Goal: Information Seeking & Learning: Learn about a topic

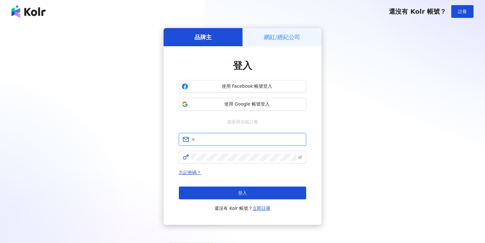
click at [234, 139] on input "text" at bounding box center [247, 139] width 111 height 7
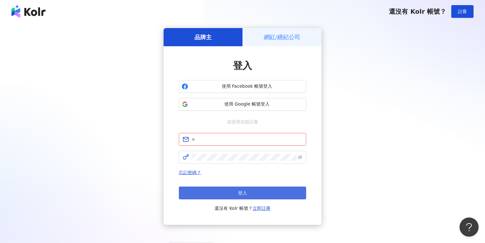
click at [290, 190] on button "登入" at bounding box center [242, 192] width 127 height 13
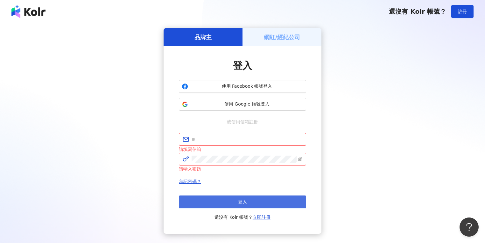
click at [289, 195] on button "登入" at bounding box center [242, 201] width 127 height 13
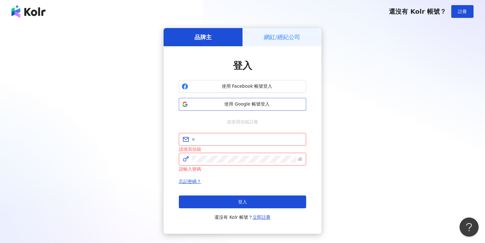
click at [255, 98] on button "使用 Google 帳號登入" at bounding box center [242, 104] width 127 height 13
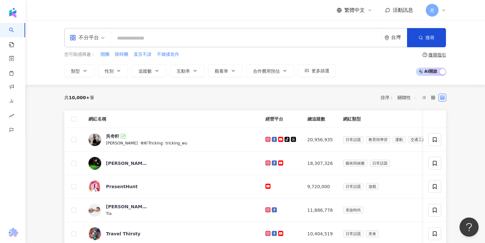
click at [103, 41] on span "不分平台" at bounding box center [87, 37] width 35 height 10
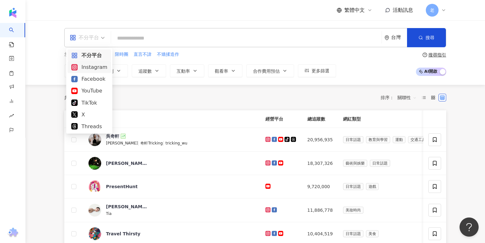
click at [92, 70] on div "Instagram" at bounding box center [89, 67] width 36 height 8
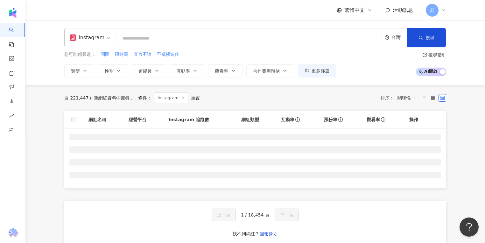
click at [135, 37] on input "search" at bounding box center [249, 38] width 260 height 12
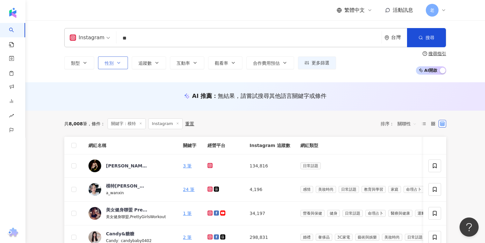
click at [122, 61] on button "性別" at bounding box center [113, 62] width 30 height 13
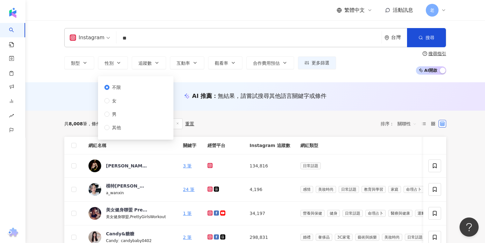
click at [125, 100] on div "不限 女 男 其他" at bounding box center [115, 107] width 22 height 47
click at [120, 99] on label "女" at bounding box center [113, 100] width 19 height 7
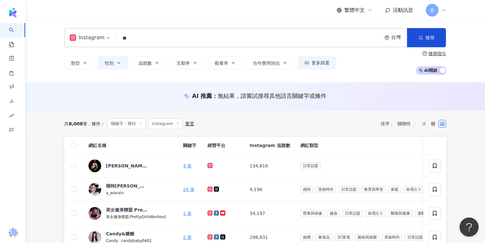
click at [74, 98] on div "AI 推薦 ： 無結果，請嘗試搜尋其他語言關鍵字或條件" at bounding box center [255, 96] width 382 height 8
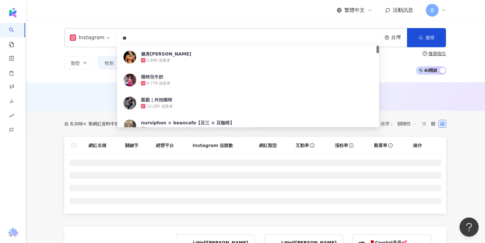
click at [178, 38] on input "**" at bounding box center [249, 38] width 260 height 12
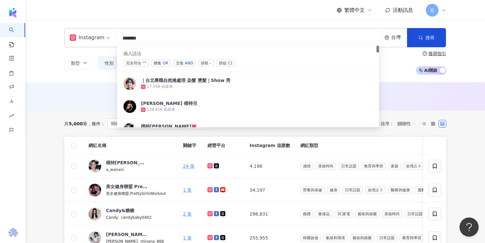
click at [179, 62] on span "交集 AND" at bounding box center [185, 63] width 22 height 7
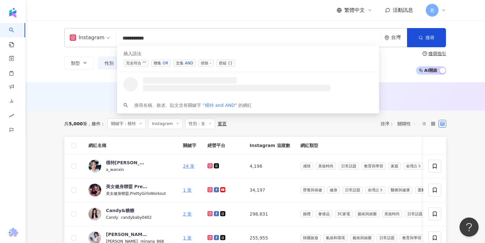
click at [139, 38] on input "**********" at bounding box center [249, 38] width 260 height 12
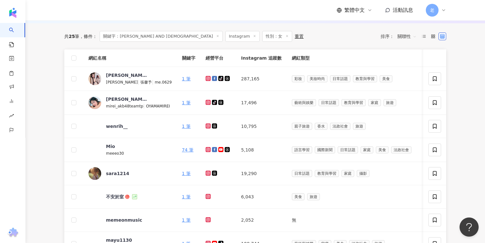
scroll to position [229, 0]
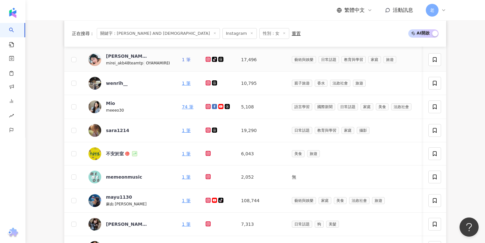
drag, startPoint x: 114, startPoint y: 62, endPoint x: 183, endPoint y: 61, distance: 69.1
click at [183, 61] on link "1 筆" at bounding box center [186, 59] width 9 height 5
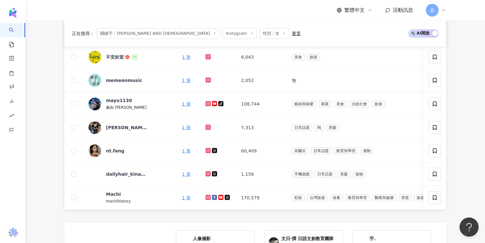
scroll to position [129, 0]
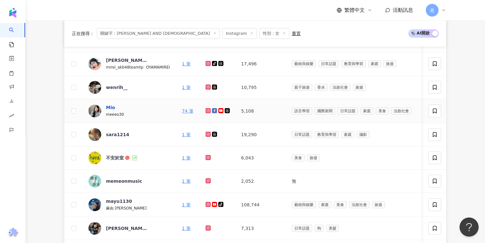
click at [110, 109] on div "Mio" at bounding box center [110, 107] width 9 height 6
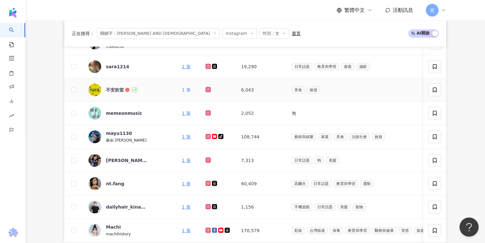
scroll to position [205, 0]
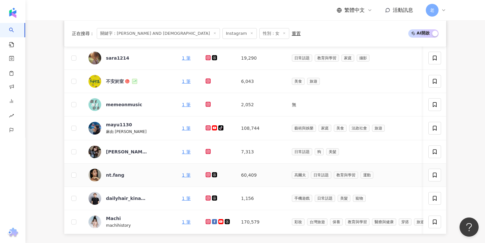
drag, startPoint x: 180, startPoint y: 176, endPoint x: 171, endPoint y: 175, distance: 9.1
drag, startPoint x: 171, startPoint y: 175, endPoint x: 182, endPoint y: 174, distance: 11.2
click at [182, 174] on link "1 筆" at bounding box center [186, 174] width 9 height 5
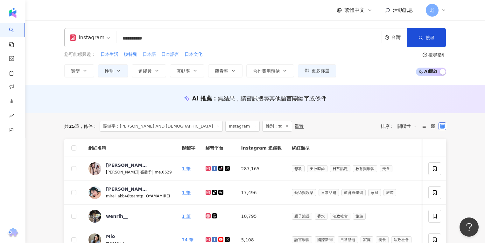
scroll to position [0, 0]
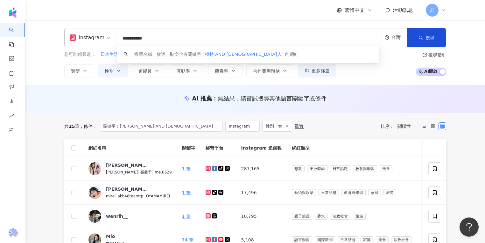
drag, startPoint x: 133, startPoint y: 38, endPoint x: 176, endPoint y: 37, distance: 43.3
click at [176, 37] on input "**********" at bounding box center [249, 38] width 260 height 12
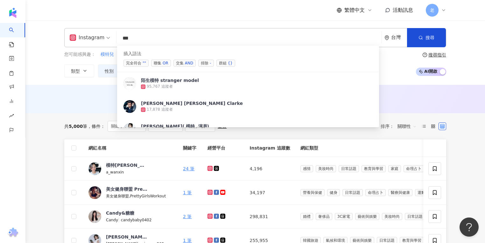
type input "**"
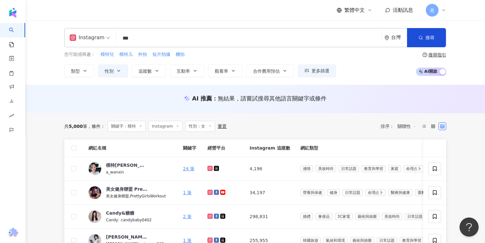
click at [193, 73] on button "互動率" at bounding box center [187, 70] width 34 height 13
click at [149, 179] on td "模特岑岑? a_wanxin" at bounding box center [130, 169] width 95 height 24
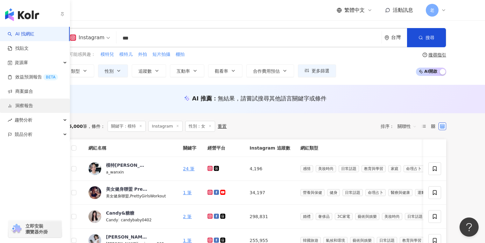
drag, startPoint x: 23, startPoint y: 94, endPoint x: 10, endPoint y: 104, distance: 17.0
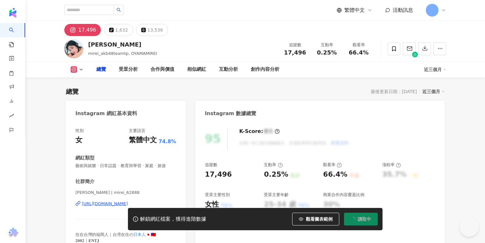
click at [93, 204] on div "[URL][DOMAIN_NAME]" at bounding box center [105, 204] width 46 height 6
type input "**********"
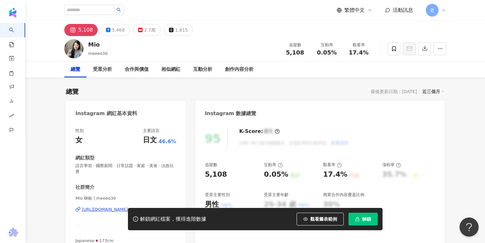
click at [295, 76] on div "總覽 受眾分析 合作與價值 相似網紅 互動分析 創作內容分析" at bounding box center [255, 69] width 382 height 16
click at [111, 206] on div "https://www.instagram.com/meeeo30/" at bounding box center [105, 209] width 46 height 6
click at [100, 208] on div "解鎖網紅檔案，獲得進階數據 觀看圖表範例 解鎖" at bounding box center [242, 219] width 485 height 22
click at [100, 206] on div "https://www.instagram.com/meeeo30/" at bounding box center [105, 209] width 46 height 6
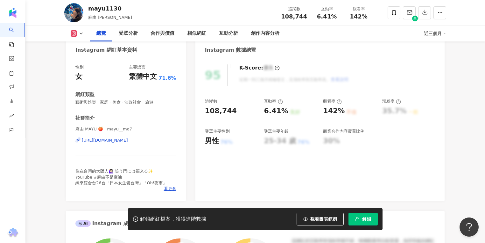
scroll to position [102, 0]
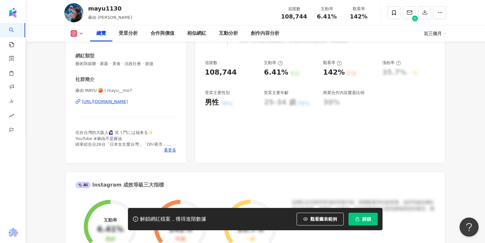
click at [132, 104] on div "麻由 MAYU 🍑 | mayu__mo7 https://www.instagram.com/mayu__mo7/" at bounding box center [125, 106] width 101 height 37
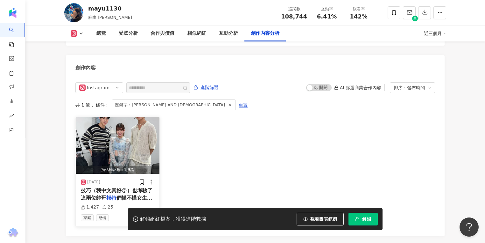
click at [102, 187] on span "技巧（我中文真好😚）也考驗了這兩位帥哥" at bounding box center [117, 193] width 72 height 13
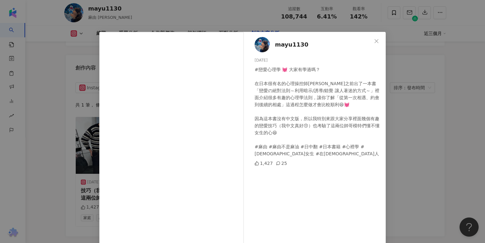
click at [289, 46] on span "mayu1130" at bounding box center [291, 44] width 33 height 9
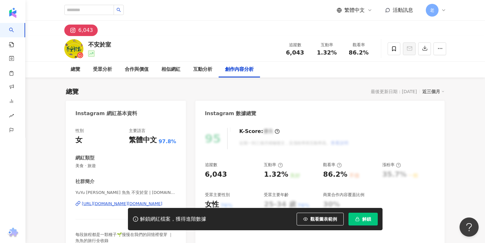
click at [121, 204] on div "https://www.instagram.com/yupai.got/" at bounding box center [122, 204] width 81 height 6
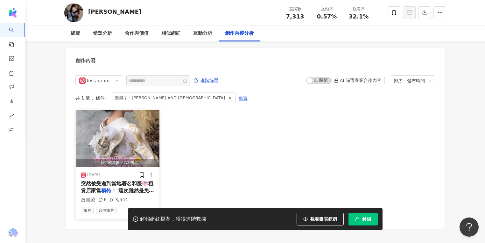
click at [112, 180] on span "突然被受邀到當地著名和服👘租賃店家當" at bounding box center [117, 186] width 73 height 13
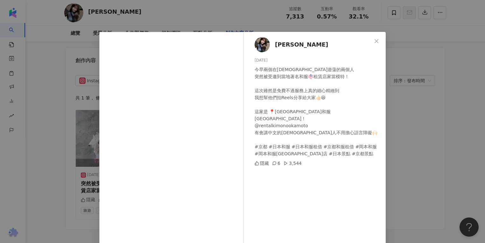
click at [279, 41] on span "[PERSON_NAME]" at bounding box center [301, 44] width 53 height 9
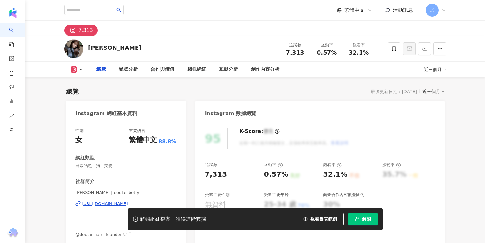
click at [90, 204] on div "https://www.instagram.com/doulai_betty/" at bounding box center [105, 204] width 46 height 6
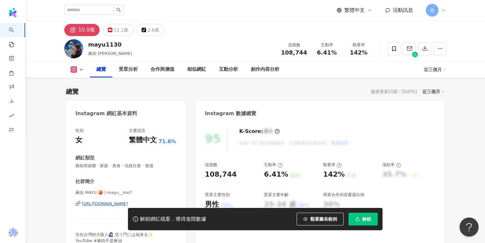
click at [104, 204] on div "https://www.instagram.com/mayu__mo7/" at bounding box center [105, 204] width 46 height 6
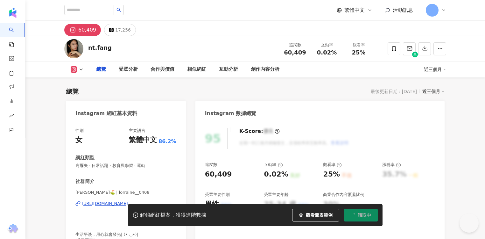
type input "**********"
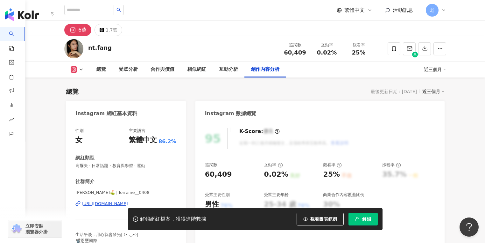
scroll to position [1941, 0]
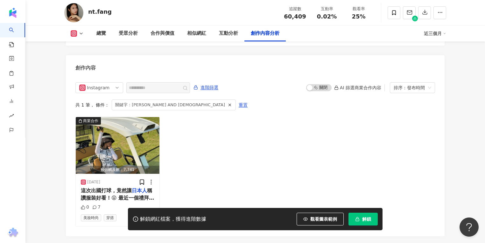
click at [355, 121] on div "商業合作 預估觸及數：7,741 [DATE] 這次出國打球，竟然讓 [DEMOGRAPHIC_DATA]人 稱讚服裝好看！😝 最近一個禮拜至少穿下場兩次以上…" at bounding box center [255, 172] width 360 height 110
click at [127, 128] on img "button" at bounding box center [118, 145] width 84 height 57
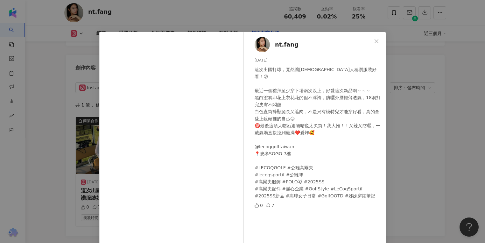
click at [17, 61] on div "nt.fang 2025/6/26 這次出國打球，竟然讓日本人稱讚服裝好看！😝 最近一個禮拜至少穿下場兩次以上，好愛這次新品啊～～～ 黑白塗鴉印花上衣花花的但…" at bounding box center [242, 121] width 485 height 243
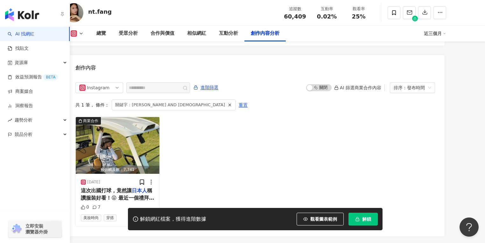
click at [17, 19] on img "button" at bounding box center [22, 14] width 34 height 13
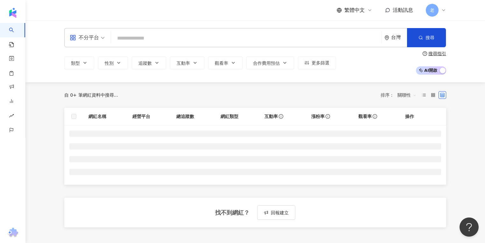
click at [150, 37] on input "search" at bounding box center [247, 38] width 266 height 12
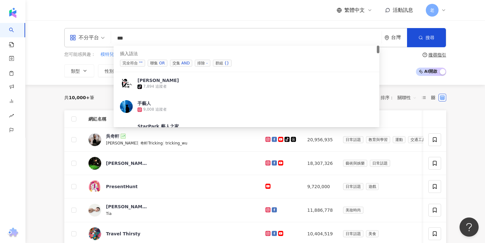
click at [175, 62] on span "交集 AND" at bounding box center [181, 63] width 22 height 7
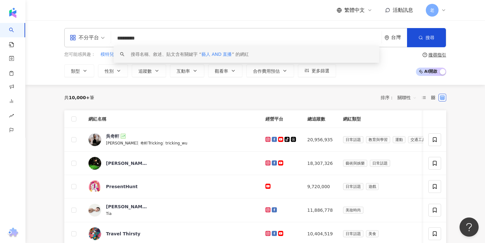
click at [247, 51] on div "搜尋名稱、敘述、貼文含有關鍵字 “ 藝人 AND 直播 ” 的網紅" at bounding box center [247, 54] width 266 height 17
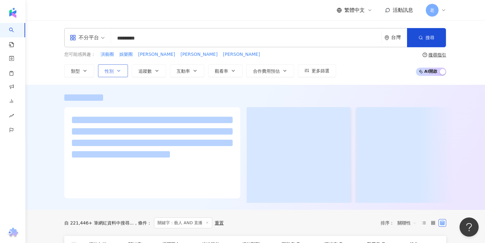
click at [111, 71] on span "性別" at bounding box center [109, 70] width 9 height 5
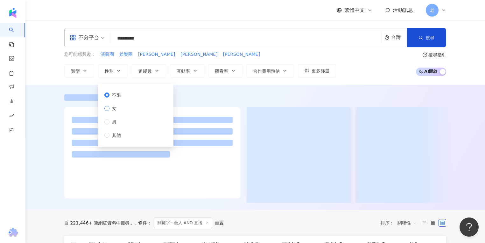
click at [115, 110] on span "女" at bounding box center [115, 108] width 10 height 7
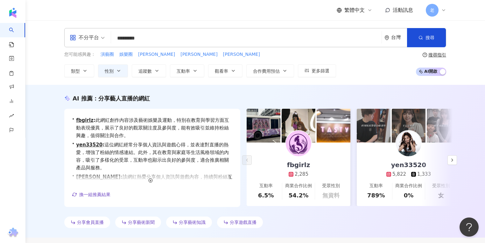
click at [324, 85] on div "AI 推薦 ： 分享藝人直播的網紅 • fbgirlz : 此網紅創作內容涉及藝術娛樂及運動，特別在教育與學習方面互動表現優異，展示了良好的觀眾關注度及參與度…" at bounding box center [255, 161] width 460 height 153
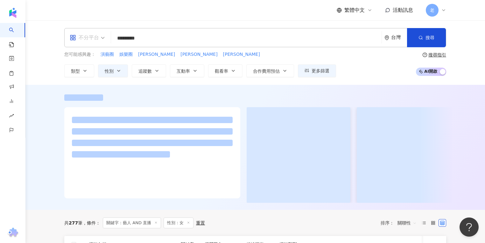
click at [91, 42] on div "不分平台" at bounding box center [84, 37] width 29 height 10
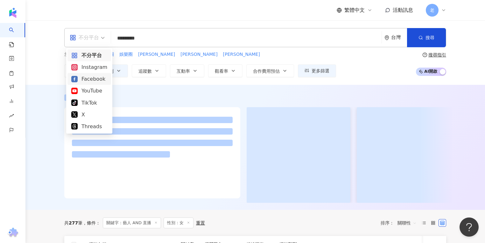
click at [82, 79] on div "Facebook" at bounding box center [89, 79] width 36 height 8
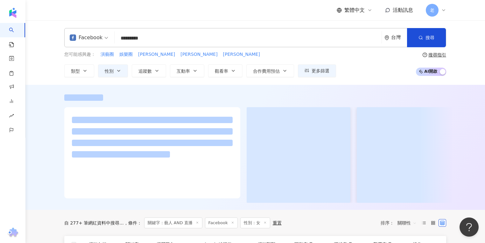
click at [90, 42] on div "Facebook" at bounding box center [86, 37] width 33 height 10
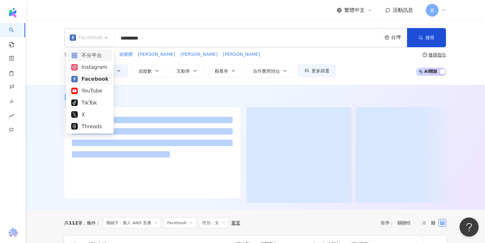
click at [93, 59] on div "不分平台" at bounding box center [89, 55] width 37 height 8
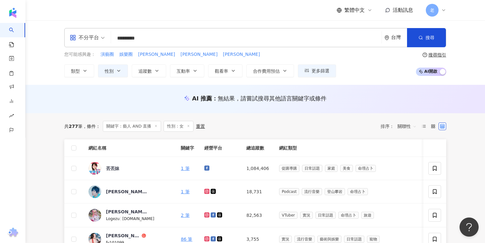
click at [105, 95] on div "AI 推薦 ： 無結果，請嘗試搜尋其他語言關鍵字或條件" at bounding box center [255, 98] width 382 height 8
click at [90, 38] on div "不分平台" at bounding box center [84, 37] width 29 height 10
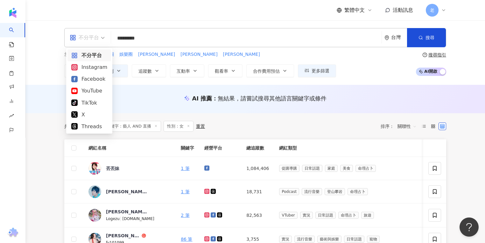
click at [89, 55] on div "不分平台" at bounding box center [89, 55] width 36 height 8
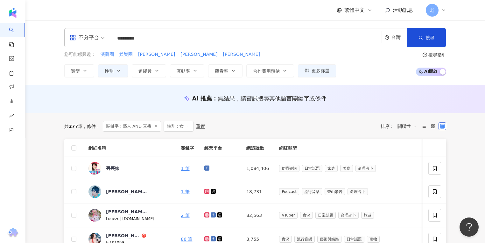
click at [125, 94] on div "AI 推薦 ： 無結果，請嘗試搜尋其他語言關鍵字或條件" at bounding box center [255, 99] width 460 height 28
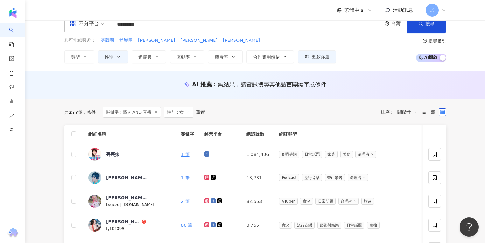
scroll to position [25, 0]
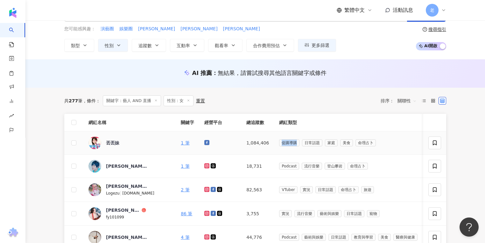
drag, startPoint x: 256, startPoint y: 141, endPoint x: 271, endPoint y: 142, distance: 15.3
click at [279, 142] on span "促購導購" at bounding box center [289, 142] width 20 height 7
copy span "促購導購"
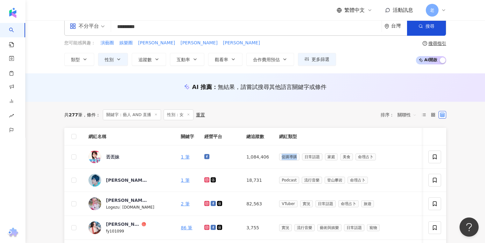
scroll to position [0, 0]
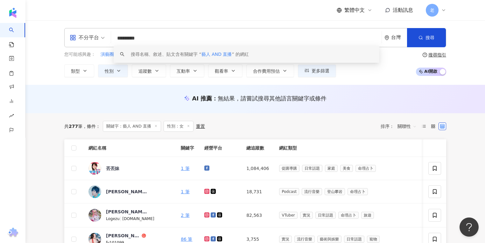
click at [149, 39] on input "*********" at bounding box center [247, 38] width 266 height 12
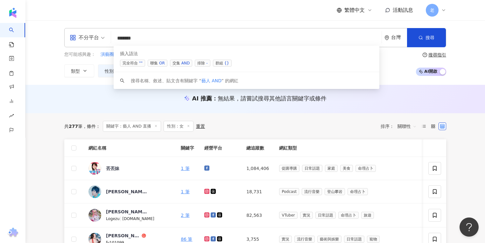
paste input "*****"
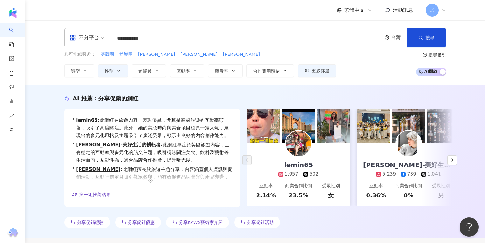
drag, startPoint x: 365, startPoint y: 64, endPoint x: 365, endPoint y: 60, distance: 3.9
click at [0, 0] on div "促購導購" at bounding box center [0, 0] width 0 height 0
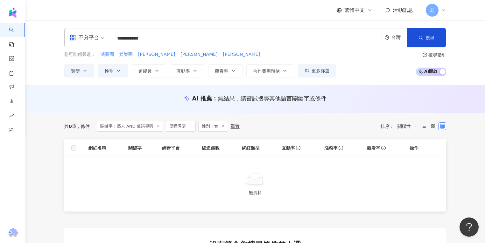
click at [478, 168] on main "**********" at bounding box center [255, 180] width 460 height 321
click at [130, 38] on input "**********" at bounding box center [247, 38] width 266 height 12
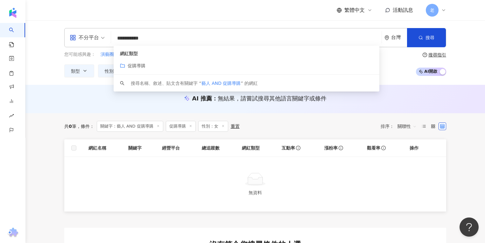
drag, startPoint x: 140, startPoint y: 37, endPoint x: 112, endPoint y: 37, distance: 27.7
click at [112, 37] on div "**********" at bounding box center [255, 37] width 382 height 19
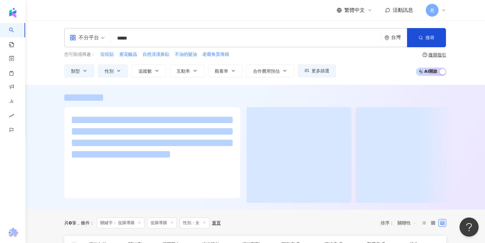
click at [155, 38] on input "****" at bounding box center [247, 38] width 266 height 12
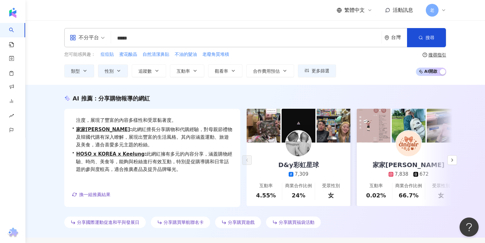
click at [145, 36] on input "****" at bounding box center [247, 38] width 266 height 12
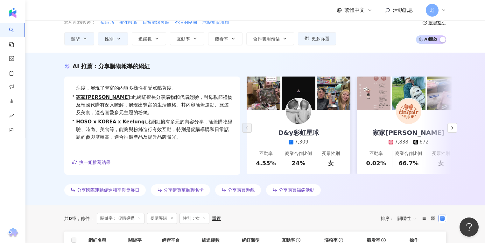
scroll to position [76, 0]
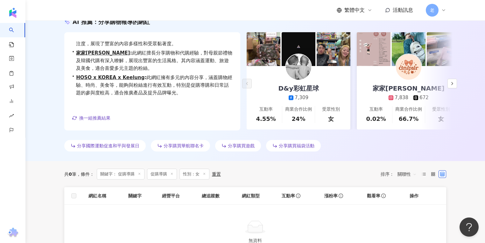
type input "****"
click at [141, 174] on icon at bounding box center [139, 173] width 3 height 3
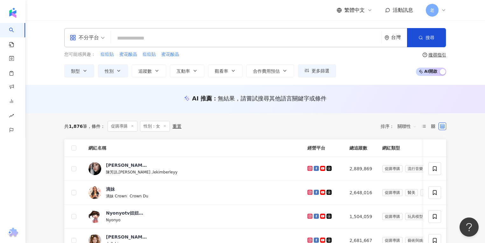
click at [153, 113] on div "共 1,876 筆 條件 ： 促購導購 性別：女 重置 排序： 關聯性" at bounding box center [255, 126] width 382 height 26
click at [193, 68] on icon "button" at bounding box center [195, 70] width 5 height 5
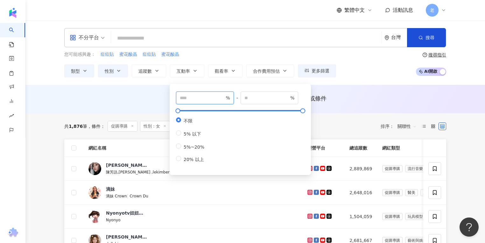
click at [199, 99] on input "number" at bounding box center [202, 97] width 45 height 7
type input "*"
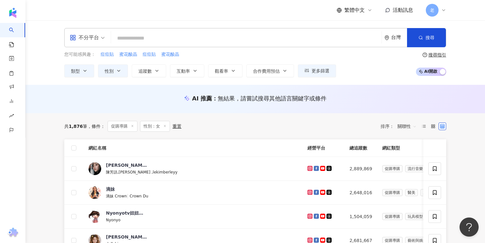
click at [347, 130] on div "共 1,876 筆 條件 ： 促購導購 性別：女 重置 排序： 關聯性" at bounding box center [255, 126] width 382 height 11
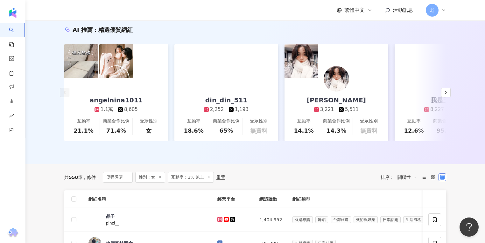
scroll to position [25, 0]
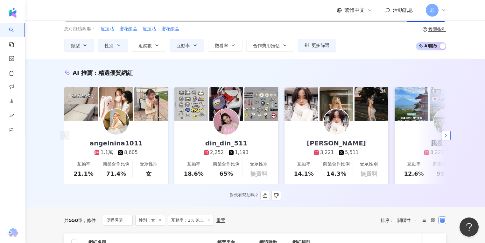
click at [442, 136] on button "button" at bounding box center [446, 136] width 10 height 10
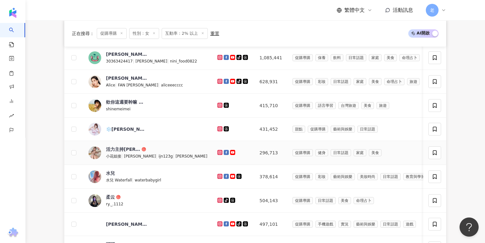
scroll to position [306, 0]
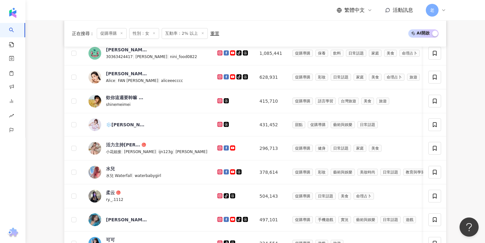
click at [311, 33] on div "正在搜尋 ： 促購導購 性別：女 互動率：2% 以上 重置 AI 開啟 AI 關閉" at bounding box center [255, 33] width 367 height 11
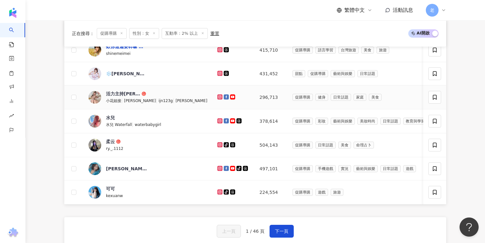
scroll to position [382, 0]
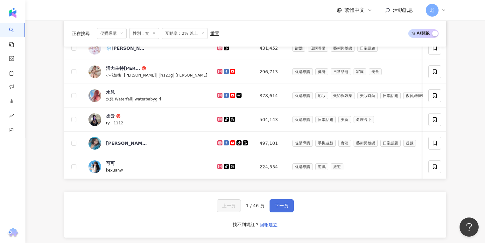
click at [270, 211] on button "下一頁" at bounding box center [282, 205] width 24 height 13
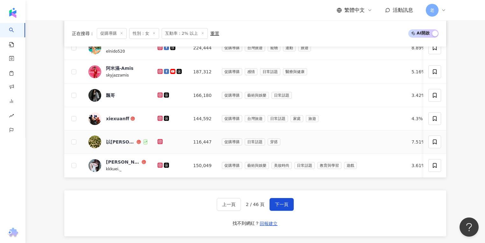
scroll to position [408, 0]
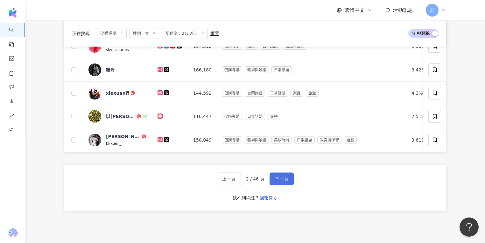
click at [270, 182] on button "下一頁" at bounding box center [282, 178] width 24 height 13
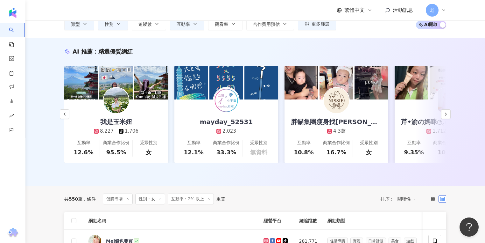
scroll to position [0, 0]
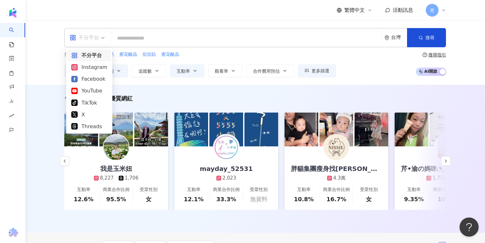
click at [95, 38] on div "不分平台" at bounding box center [84, 37] width 29 height 10
click at [94, 76] on div "Facebook" at bounding box center [89, 79] width 36 height 8
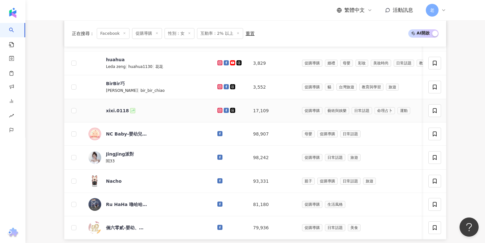
scroll to position [331, 0]
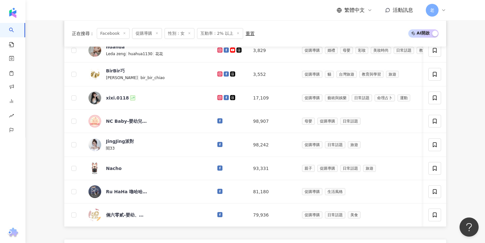
click at [56, 56] on div "正在搜尋 ： Facebook 促購導購 性別：女 互動率：2% 以上 重置 AI 開啟 AI 關閉 網紅名稱 經營平台 Facebook 追蹤數 網紅類型 …" at bounding box center [256, 101] width 408 height 400
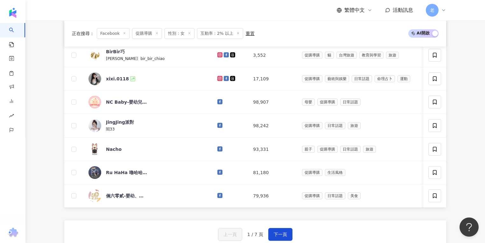
scroll to position [382, 0]
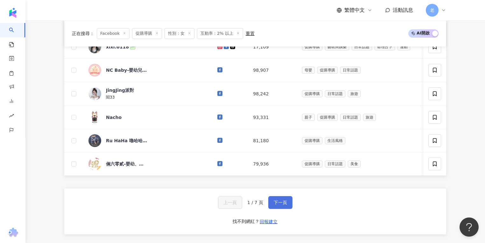
click at [279, 205] on span "下一頁" at bounding box center [280, 202] width 13 height 5
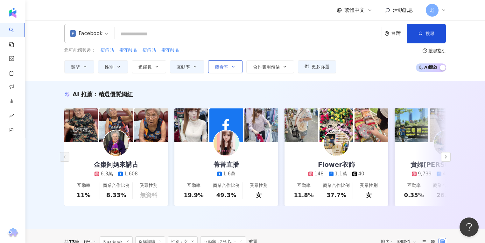
scroll to position [0, 0]
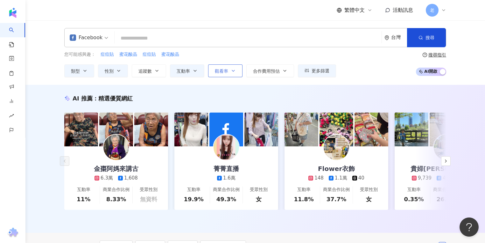
click at [216, 70] on span "觀看率" at bounding box center [221, 70] width 13 height 5
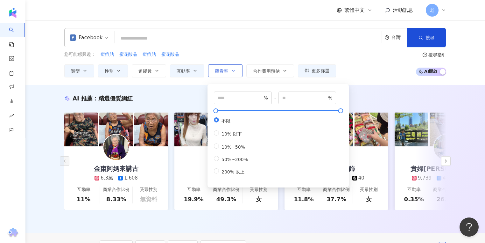
click at [215, 68] on span "觀看率" at bounding box center [221, 70] width 13 height 5
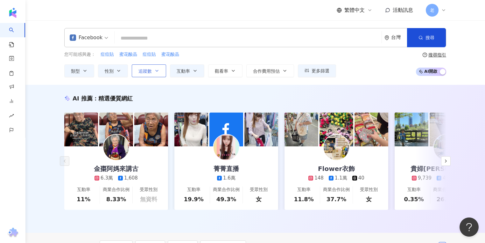
click at [157, 67] on button "追蹤數" at bounding box center [149, 70] width 34 height 13
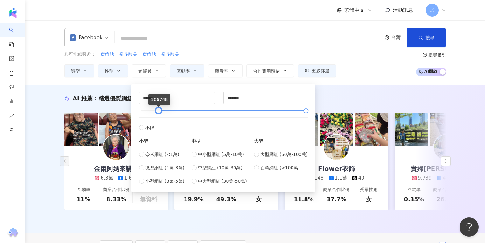
drag, startPoint x: 149, startPoint y: 111, endPoint x: 159, endPoint y: 111, distance: 9.3
click at [159, 111] on div at bounding box center [223, 111] width 165 height 4
click at [347, 99] on div "AI 推薦 ： 精選優質網紅" at bounding box center [255, 98] width 382 height 8
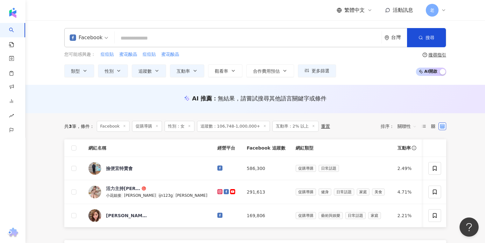
click at [157, 126] on icon at bounding box center [156, 125] width 3 height 3
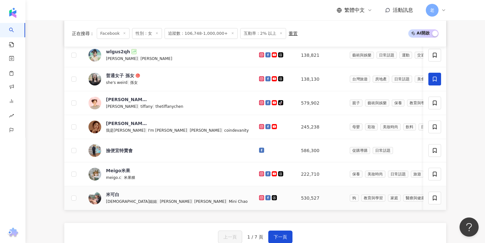
scroll to position [280, 0]
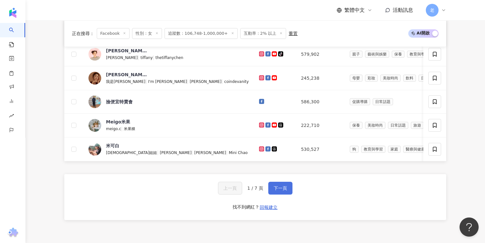
click at [283, 190] on span "下一頁" at bounding box center [280, 187] width 13 height 5
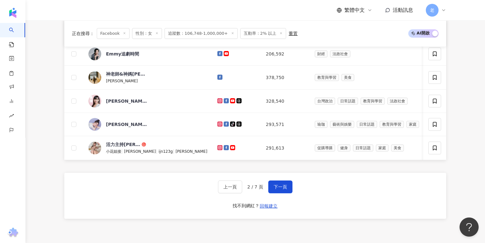
click at [56, 44] on div "正在搜尋 ： Facebook 性別：女 追蹤數：106,748-1,000,000+ 互動率：2% 以上 重置 AI 開啟 AI 關閉 網紅名稱 經營平台 …" at bounding box center [256, 34] width 408 height 402
click at [210, 166] on div "網紅名稱 經營平台 Facebook 追蹤數 網紅類型 互動率 漲粉率 觀看率 操作 Hebe Lee 李芸 thehebelee | Hebe Lee 12…" at bounding box center [255, 46] width 382 height 375
click at [275, 189] on span "下一頁" at bounding box center [280, 186] width 13 height 5
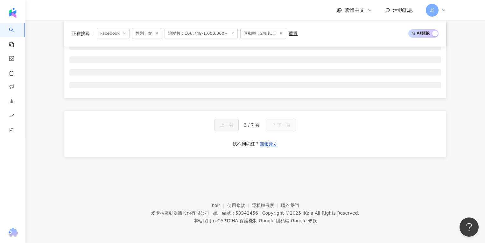
scroll to position [93, 0]
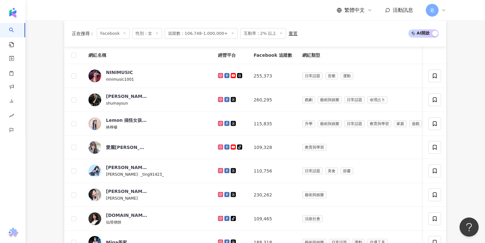
click at [475, 144] on main "Facebook 台灣 搜尋 customizedTag 網紅類型 促購導購 搜尋名稱、敘述、貼文含有關鍵字 “ 促購導購 ” 的網紅 您可能感興趣： 痘痘貼…" at bounding box center [255, 175] width 460 height 494
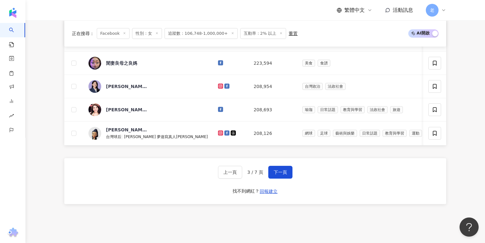
scroll to position [297, 0]
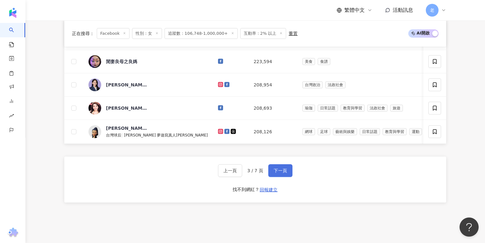
click at [284, 176] on button "下一頁" at bounding box center [280, 170] width 24 height 13
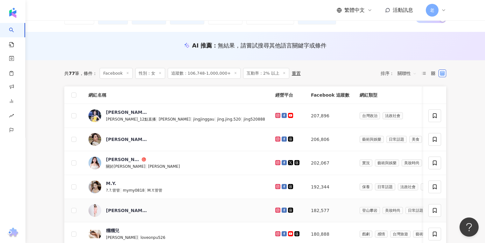
scroll to position [0, 0]
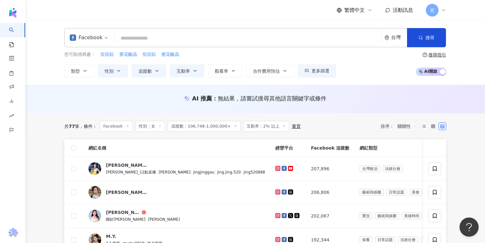
click at [141, 102] on div "AI 推薦 ： 無結果，請嘗試搜尋其他語言關鍵字或條件" at bounding box center [256, 100] width 408 height 12
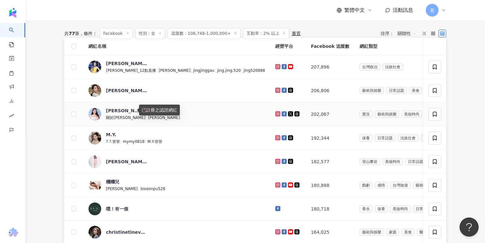
scroll to position [102, 0]
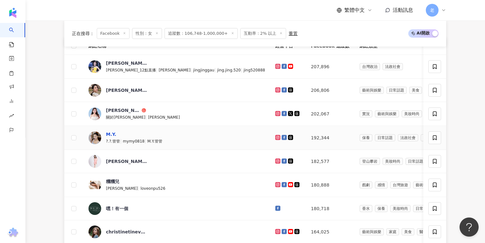
drag, startPoint x: 108, startPoint y: 129, endPoint x: 109, endPoint y: 134, distance: 4.5
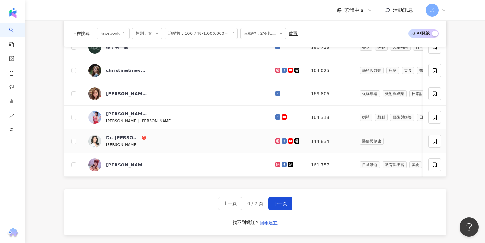
scroll to position [306, 0]
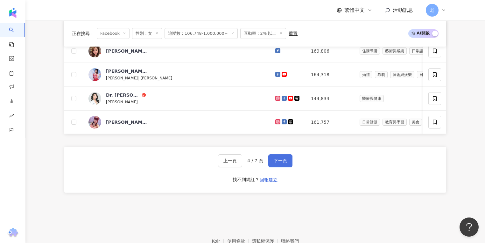
click at [282, 161] on span "下一頁" at bounding box center [280, 160] width 13 height 5
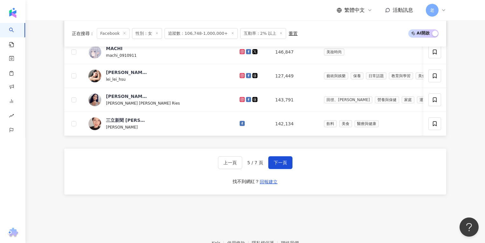
click at [138, 222] on footer "Kolr 使用條款 隱私權保護 聯絡我們 愛卡拉互動媒體股份有限公司 | 統一編號：53342456 | Copyright © 2025 iKala All…" at bounding box center [255, 245] width 460 height 71
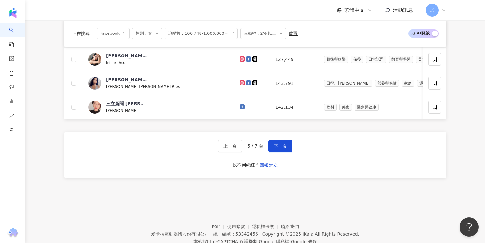
scroll to position [331, 0]
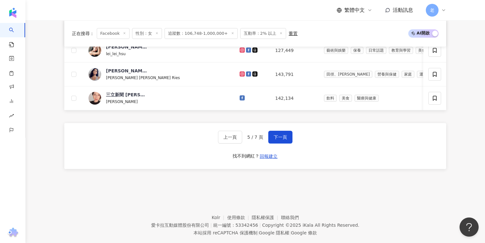
click at [279, 139] on span "下一頁" at bounding box center [280, 136] width 13 height 5
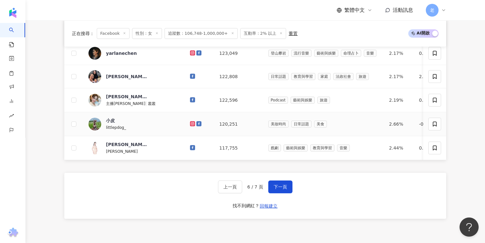
scroll to position [280, 0]
click at [283, 189] on span "下一頁" at bounding box center [280, 185] width 13 height 5
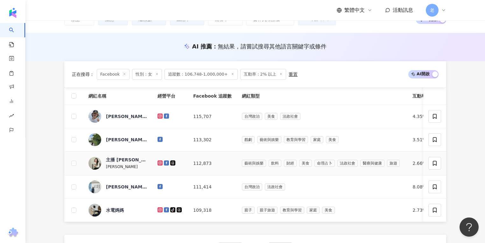
scroll to position [0, 0]
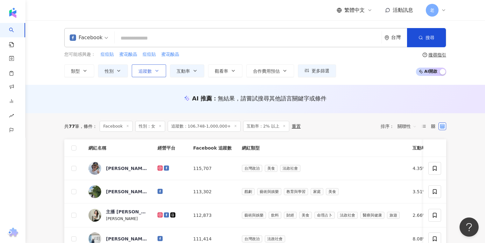
click at [147, 73] on button "追蹤數" at bounding box center [149, 70] width 34 height 13
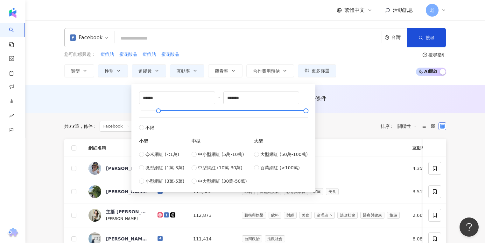
click at [121, 87] on div "AI 推薦 ： 無結果，請嘗試搜尋其他語言關鍵字或條件" at bounding box center [255, 99] width 460 height 28
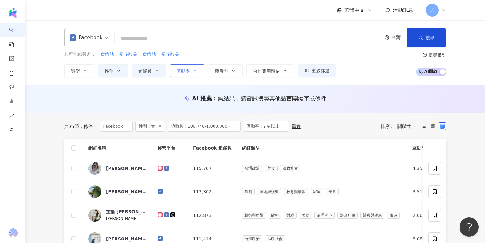
click at [187, 70] on span "互動率" at bounding box center [183, 70] width 13 height 5
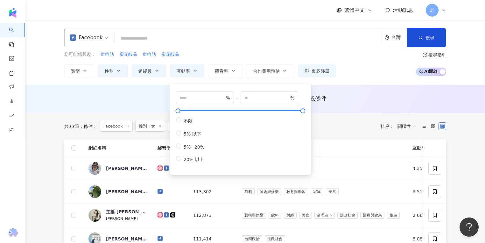
click at [133, 88] on div "AI 推薦 ： 無結果，請嘗試搜尋其他語言關鍵字或條件" at bounding box center [255, 99] width 460 height 28
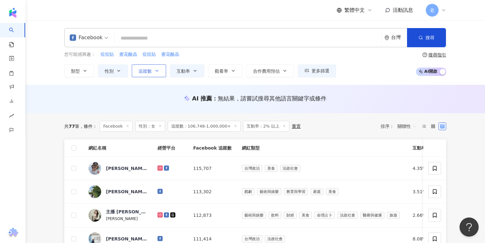
click at [147, 66] on button "追蹤數" at bounding box center [149, 70] width 34 height 13
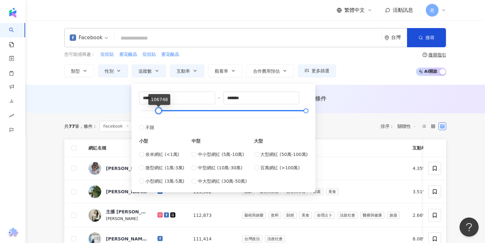
type input "*"
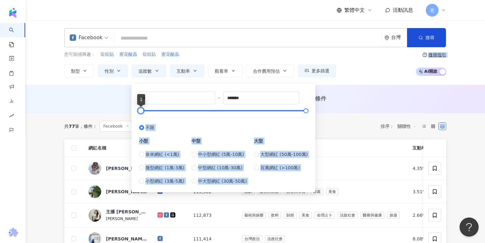
drag, startPoint x: 159, startPoint y: 108, endPoint x: 102, endPoint y: 109, distance: 56.4
click at [102, 109] on main "Facebook 台灣 搜尋 customizedTag 網紅類型 促購導購 搜尋名稱、敘述、貼文含有關鍵字 “ 促購導購 ” 的網紅 您可能感興趣： 痘痘貼…" at bounding box center [255, 184] width 460 height 328
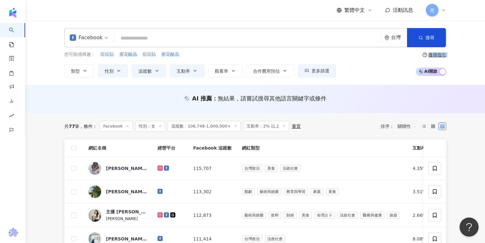
click at [116, 100] on div "AI 推薦 ： 無結果，請嘗試搜尋其他語言關鍵字或條件" at bounding box center [255, 98] width 382 height 8
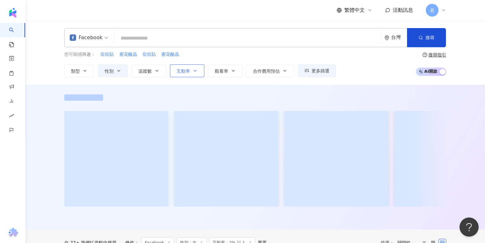
click at [181, 73] on button "互動率" at bounding box center [187, 70] width 34 height 13
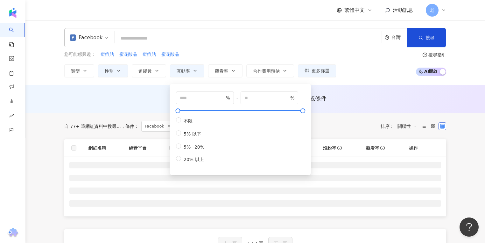
click at [147, 91] on div "AI 推薦 ： 無結果，請嘗試搜尋其他語言關鍵字或條件" at bounding box center [255, 99] width 460 height 28
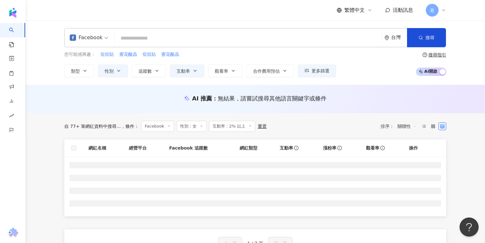
click at [125, 38] on input "search" at bounding box center [248, 38] width 262 height 12
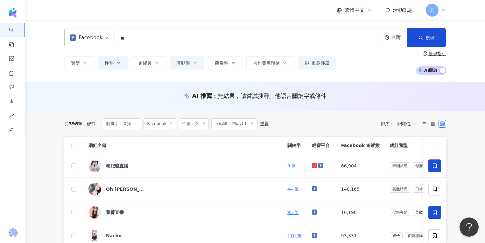
click at [413, 124] on span "關聯性" at bounding box center [407, 123] width 19 height 10
type input "**"
click at [405, 166] on div "互動率" at bounding box center [407, 169] width 16 height 7
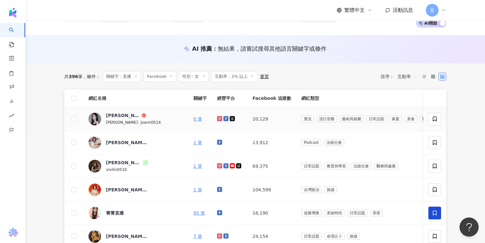
scroll to position [51, 0]
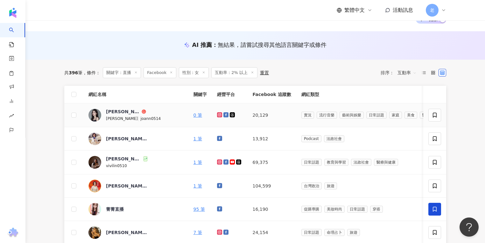
click at [65, 8] on div "繁體中文 活動訊息 老" at bounding box center [255, 10] width 382 height 20
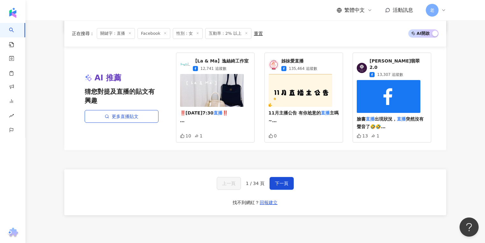
scroll to position [458, 0]
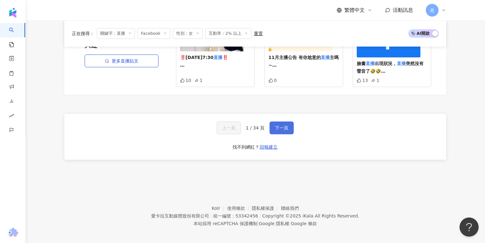
click at [286, 129] on button "下一頁" at bounding box center [282, 127] width 24 height 13
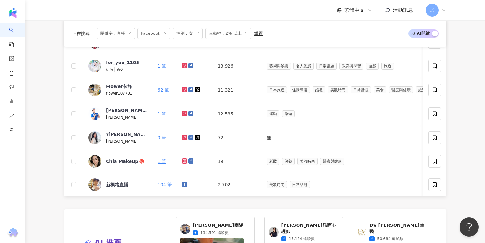
scroll to position [470, 0]
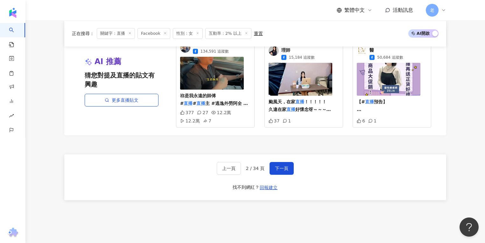
scroll to position [433, 0]
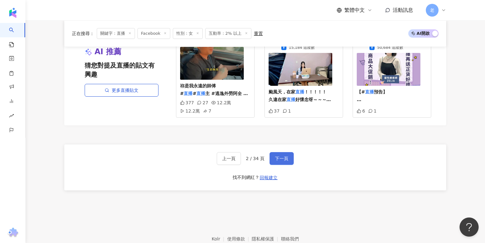
click at [287, 164] on button "下一頁" at bounding box center [282, 158] width 24 height 13
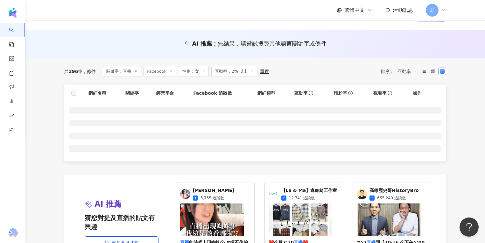
scroll to position [0, 0]
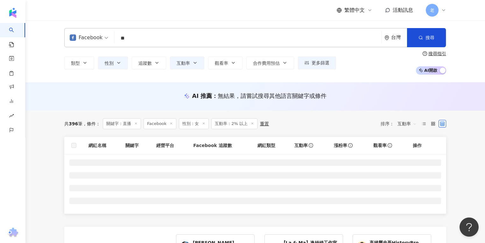
click at [170, 123] on icon at bounding box center [171, 123] width 3 height 3
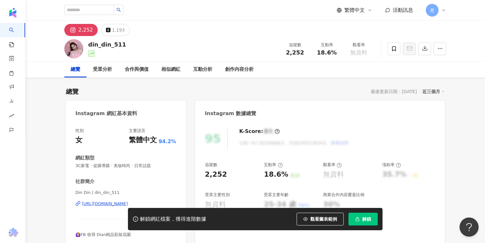
click at [106, 201] on div "[URL][DOMAIN_NAME]" at bounding box center [105, 204] width 46 height 6
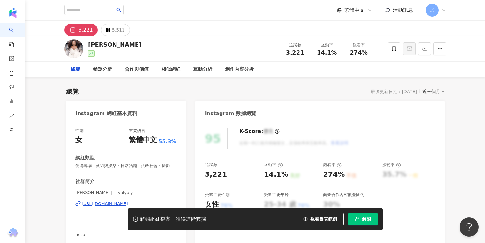
click at [110, 203] on div "https://www.instagram.com/__yulyuly/" at bounding box center [105, 204] width 46 height 6
click at [117, 201] on div "https://www.instagram.com/__yulyuly/" at bounding box center [105, 204] width 46 height 6
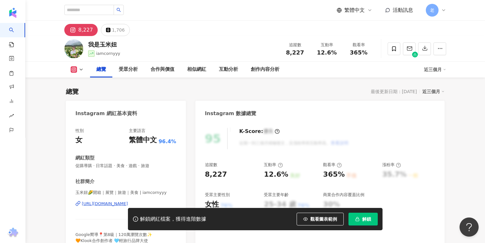
click at [111, 204] on div "[URL][DOMAIN_NAME]" at bounding box center [105, 204] width 46 height 6
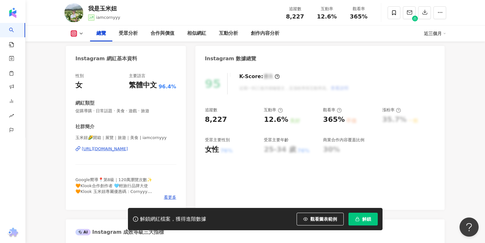
scroll to position [102, 0]
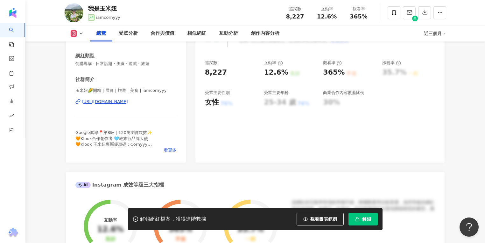
click at [115, 101] on div "[URL][DOMAIN_NAME]" at bounding box center [105, 102] width 46 height 6
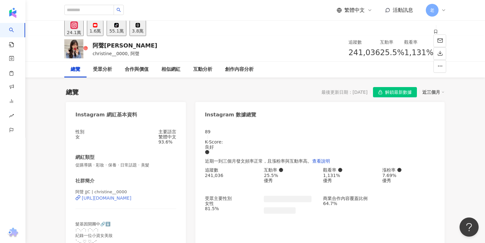
click at [110, 200] on div "https://www.instagram.com/christine__0000/" at bounding box center [107, 197] width 50 height 5
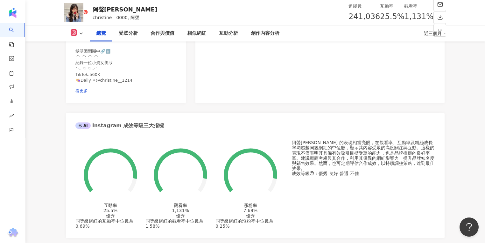
scroll to position [127, 0]
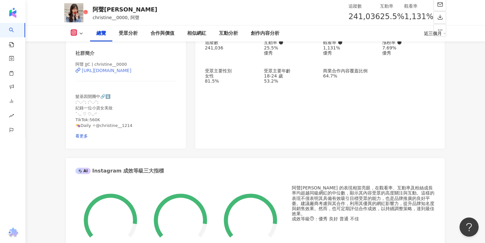
click at [129, 73] on div "https://www.instagram.com/christine__0000/" at bounding box center [107, 70] width 50 height 5
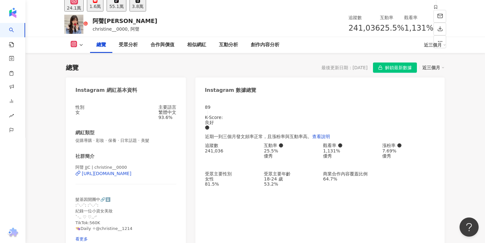
scroll to position [0, 0]
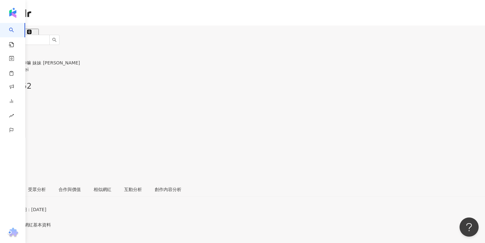
click at [50, 35] on input "search" at bounding box center [25, 40] width 50 height 10
paste input "**********"
type input "**********"
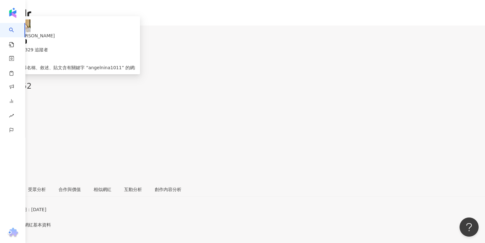
click at [57, 38] on icon "search" at bounding box center [54, 40] width 4 height 4
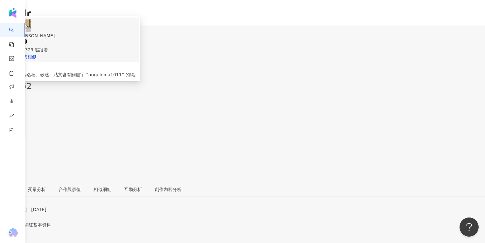
click at [120, 32] on span "Nina Lu" at bounding box center [76, 35] width 117 height 7
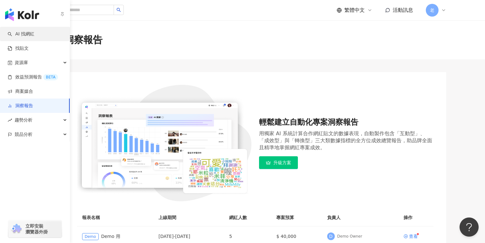
click at [32, 36] on link "AI 找網紅" at bounding box center [21, 34] width 27 height 6
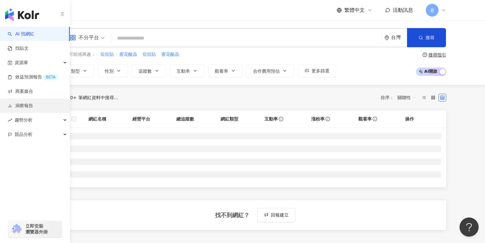
click at [33, 107] on link "洞察報告" at bounding box center [20, 106] width 25 height 6
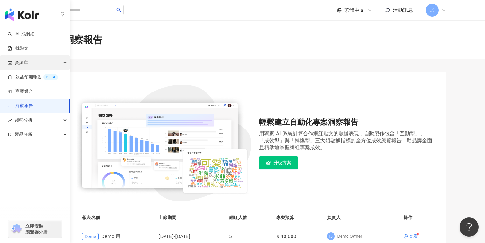
click at [34, 63] on div "資源庫" at bounding box center [35, 62] width 70 height 14
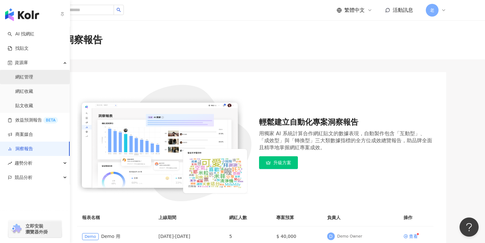
click at [33, 78] on link "網紅管理" at bounding box center [24, 77] width 18 height 6
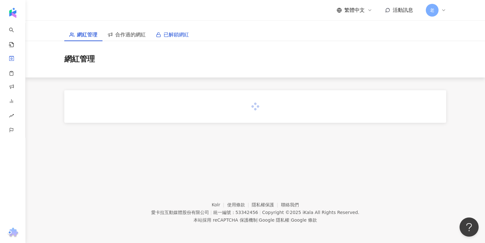
click at [166, 37] on span "已解鎖網紅" at bounding box center [176, 35] width 25 height 8
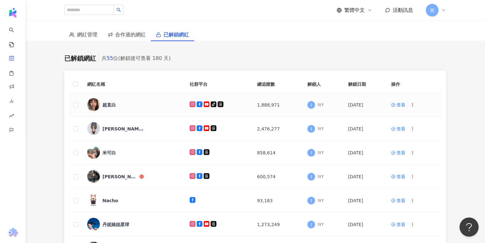
click at [109, 104] on div "超直白" at bounding box center [109, 105] width 13 height 6
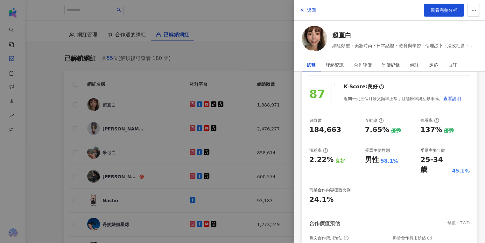
scroll to position [51, 0]
drag, startPoint x: 393, startPoint y: 132, endPoint x: 383, endPoint y: 125, distance: 12.3
click at [392, 132] on div "優秀" at bounding box center [396, 131] width 10 height 7
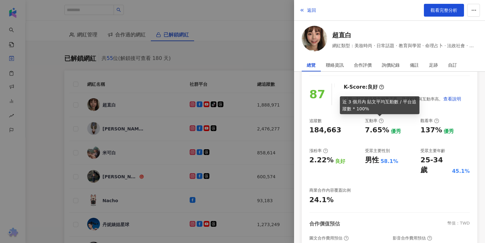
click at [379, 119] on icon at bounding box center [381, 120] width 5 height 5
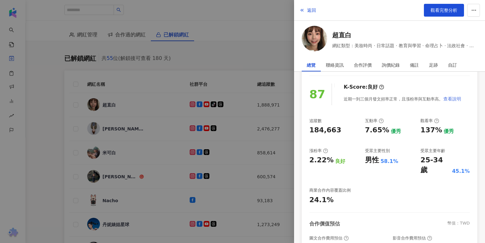
click at [453, 96] on span "查看說明" at bounding box center [453, 98] width 18 height 5
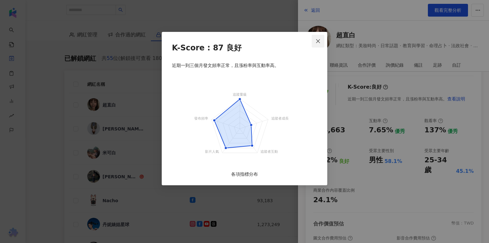
click at [318, 43] on icon "close" at bounding box center [318, 41] width 5 height 5
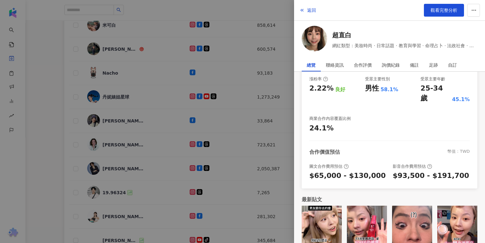
scroll to position [21, 0]
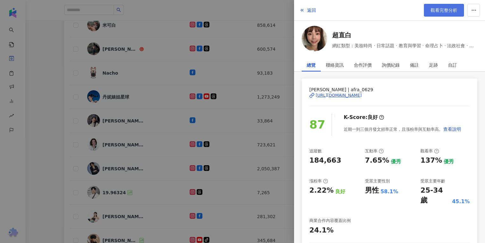
click at [439, 16] on link "觀看完整分析" at bounding box center [444, 10] width 40 height 13
click at [124, 104] on div at bounding box center [242, 121] width 485 height 243
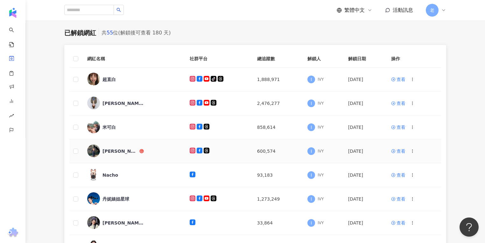
scroll to position [25, 0]
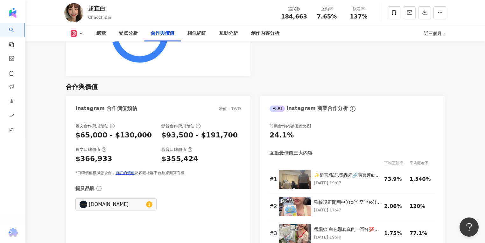
scroll to position [866, 0]
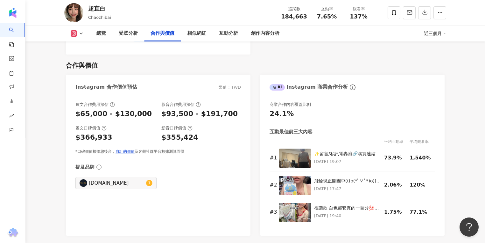
click at [136, 163] on div "提及品牌" at bounding box center [158, 166] width 166 height 7
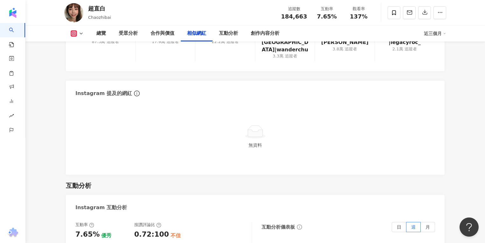
scroll to position [1197, 0]
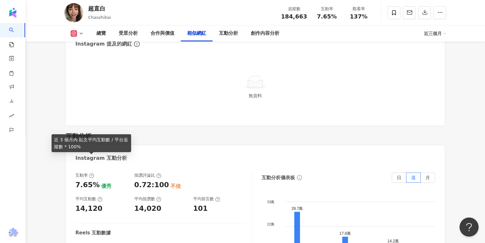
click at [92, 173] on icon at bounding box center [91, 175] width 5 height 5
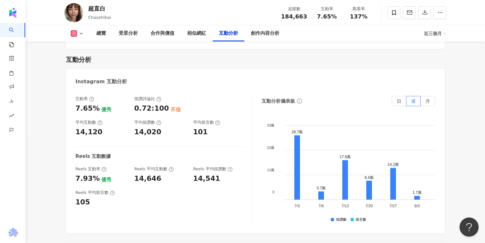
scroll to position [1299, 0]
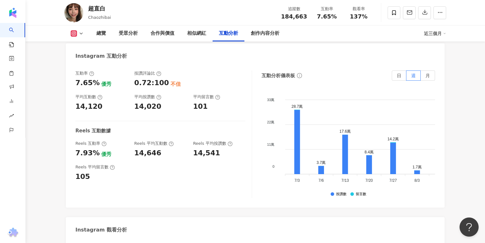
click at [127, 181] on div "互動率 7.65% 優秀 按讚評論比 0.72:100 不佳 平均互動數 14,120 平均按讚數 14,020 平均留言數 101 Reels 互動數據 R…" at bounding box center [255, 135] width 379 height 143
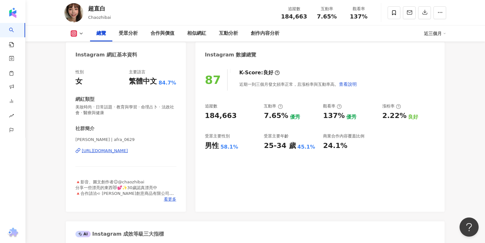
scroll to position [47, 0]
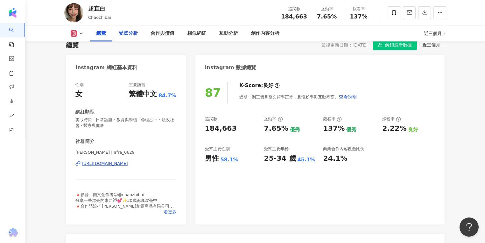
click at [120, 30] on div "受眾分析" at bounding box center [128, 34] width 19 height 8
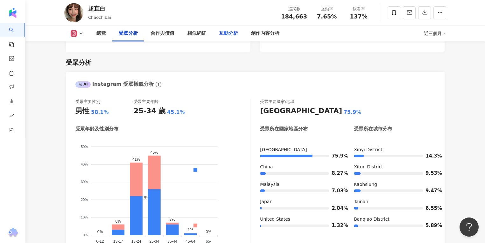
click at [228, 34] on div "互動分析" at bounding box center [228, 34] width 19 height 8
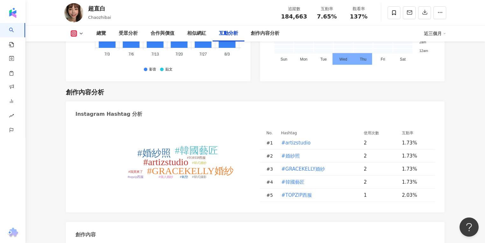
scroll to position [1926, 0]
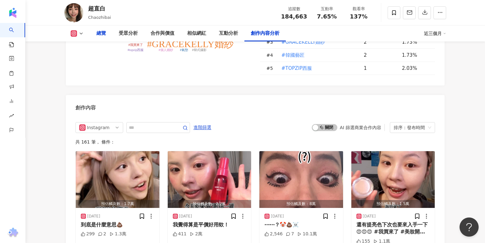
drag, startPoint x: 193, startPoint y: 77, endPoint x: 103, endPoint y: 32, distance: 100.6
click at [103, 32] on div "總覽" at bounding box center [101, 34] width 10 height 8
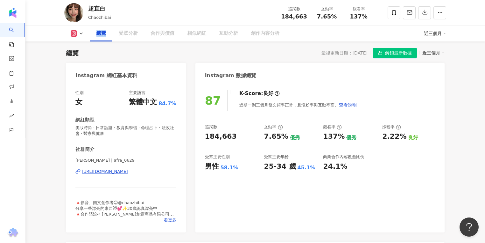
click at [103, 32] on div "總覽" at bounding box center [101, 34] width 10 height 8
click at [132, 36] on div "受眾分析" at bounding box center [128, 34] width 19 height 8
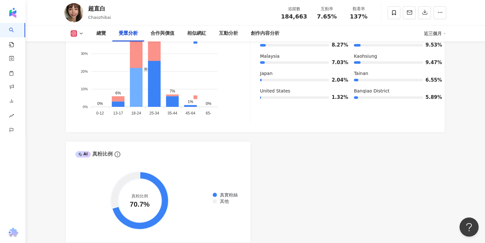
scroll to position [704, 0]
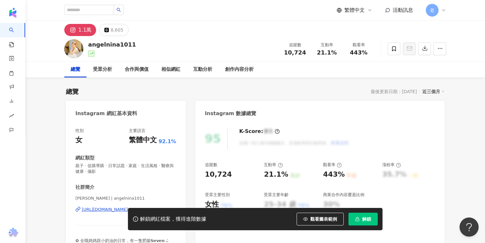
drag, startPoint x: 304, startPoint y: 93, endPoint x: 298, endPoint y: 96, distance: 6.2
click at [304, 93] on div "總覽 最後更新日期：[DATE] 近三個月" at bounding box center [255, 91] width 379 height 9
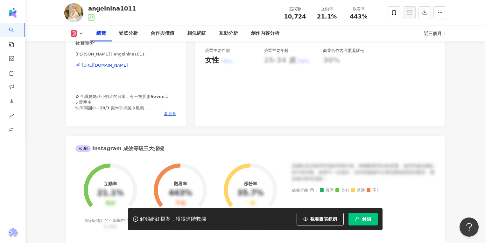
scroll to position [153, 0]
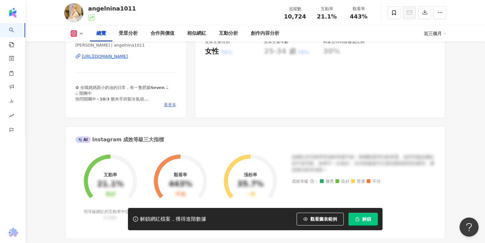
click at [173, 103] on span "看更多" at bounding box center [170, 105] width 12 height 6
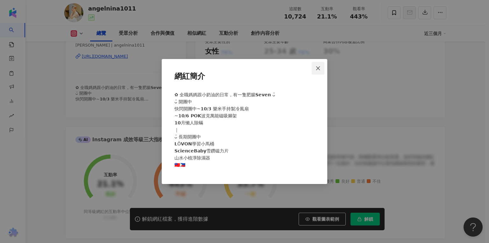
click at [318, 68] on icon "close" at bounding box center [318, 68] width 4 height 4
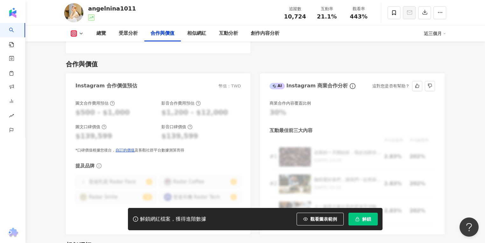
scroll to position [968, 0]
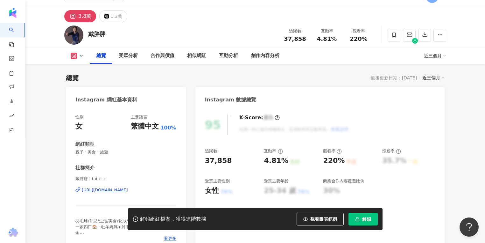
scroll to position [25, 0]
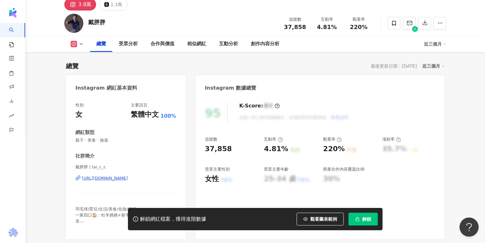
click at [128, 176] on div "[URL][DOMAIN_NAME]" at bounding box center [105, 178] width 46 height 6
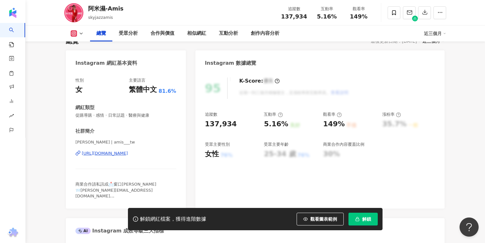
scroll to position [76, 0]
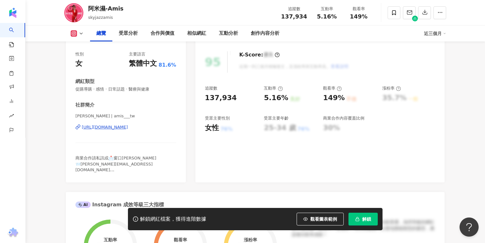
click at [127, 130] on div "[URL][DOMAIN_NAME]" at bounding box center [105, 127] width 46 height 6
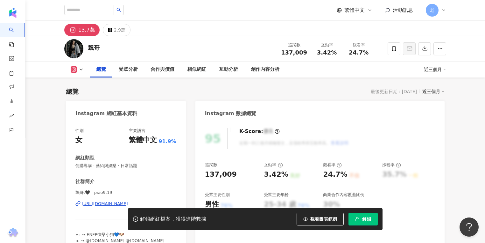
click at [107, 203] on div "[URL][DOMAIN_NAME]" at bounding box center [105, 204] width 46 height 6
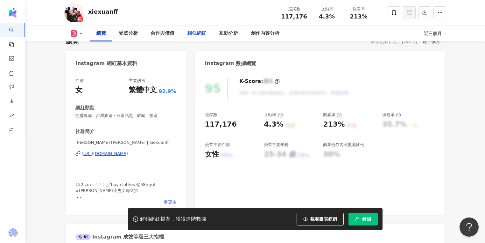
scroll to position [51, 0]
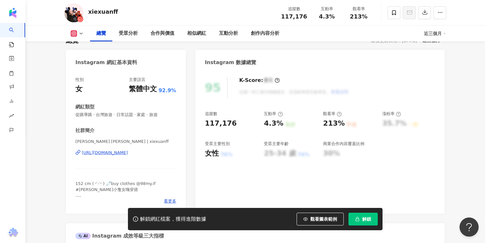
click at [108, 155] on div "姵萱 Xuan ت | xiexuanff https://www.instagram.com/xiexuanff/" at bounding box center [125, 157] width 101 height 37
click at [108, 154] on div "https://www.instagram.com/xiexuanff/" at bounding box center [105, 153] width 46 height 6
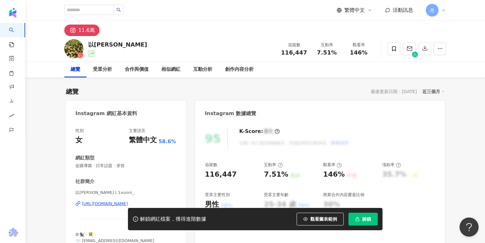
click at [106, 202] on div "https://www.instagram.com/1xunni_/" at bounding box center [105, 204] width 46 height 6
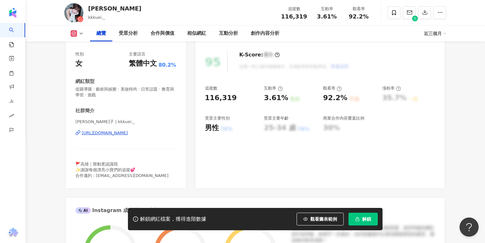
click at [110, 132] on div "[URL][DOMAIN_NAME]" at bounding box center [105, 133] width 46 height 6
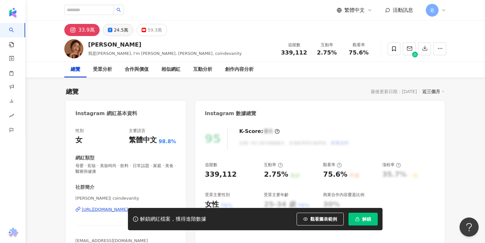
click at [122, 32] on div "24.5萬" at bounding box center [121, 29] width 14 height 9
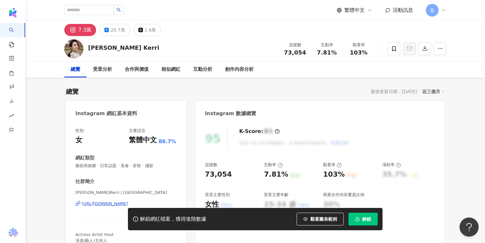
click at [101, 204] on div "https://www.instagram.com/huachienhan/" at bounding box center [105, 204] width 46 height 6
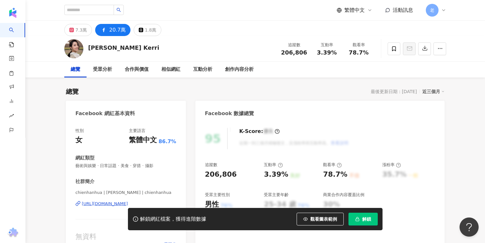
click at [106, 203] on div "https://www.facebook.com/536707303029267" at bounding box center [105, 204] width 46 height 6
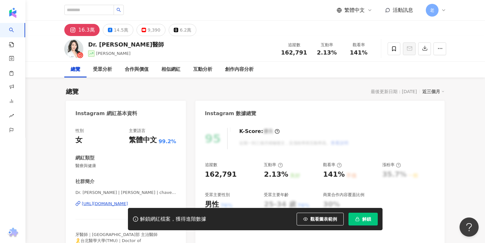
click at [387, 104] on div "Instagram 數據總覽" at bounding box center [320, 111] width 249 height 21
click at [201, 87] on div "總覽 最後更新日期：2025/10/2 近三個月" at bounding box center [255, 91] width 379 height 9
click at [118, 32] on div "14.5萬" at bounding box center [121, 29] width 14 height 9
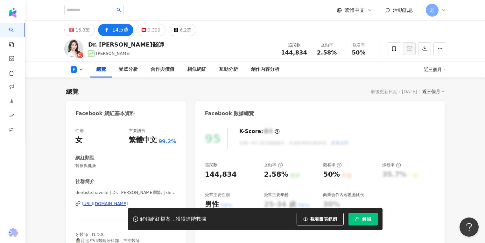
scroll to position [51, 0]
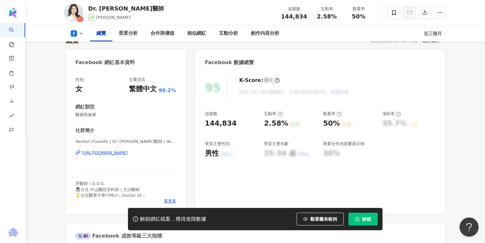
click at [107, 152] on div "https://www.facebook.com/145260659489852" at bounding box center [105, 153] width 46 height 6
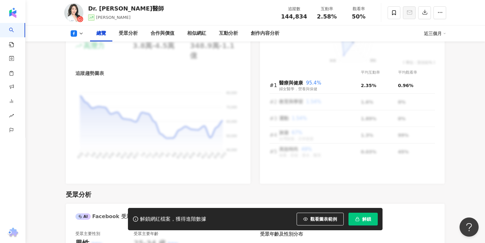
scroll to position [408, 0]
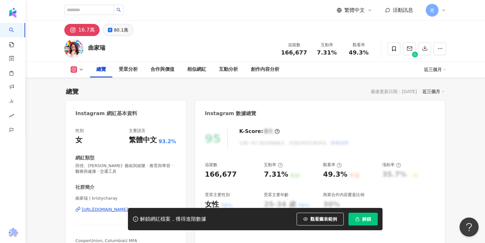
click at [121, 33] on div "80.1萬" at bounding box center [121, 29] width 14 height 9
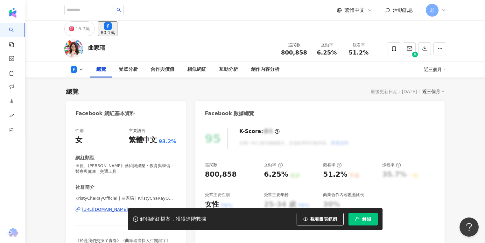
click at [101, 209] on div "解鎖網紅檔案，獲得進階數據 觀看圖表範例 解鎖" at bounding box center [242, 219] width 485 height 22
click at [103, 208] on div "解鎖網紅檔案，獲得進階數據 觀看圖表範例 解鎖" at bounding box center [242, 219] width 485 height 22
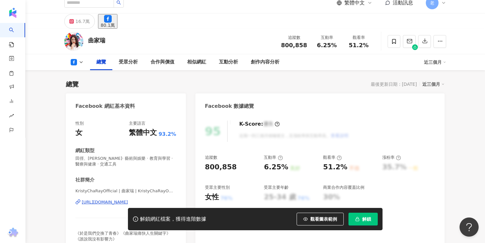
scroll to position [76, 0]
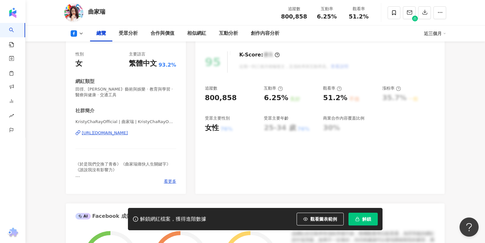
click at [128, 135] on div "https://www.facebook.com/186591618046397" at bounding box center [105, 133] width 46 height 6
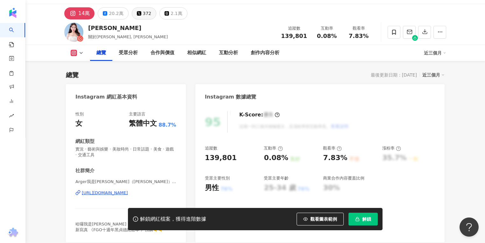
scroll to position [25, 0]
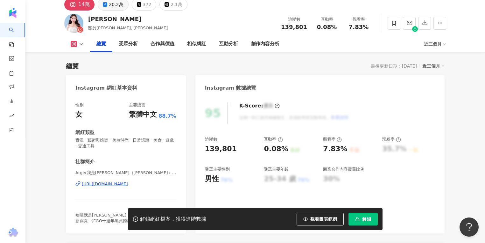
click at [119, 4] on div "20.2萬" at bounding box center [116, 4] width 14 height 9
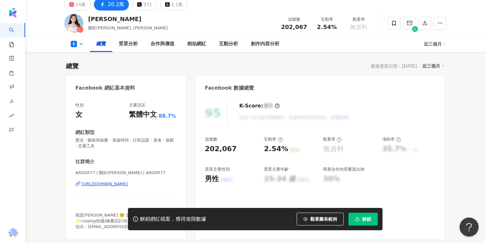
click at [121, 181] on div "https://www.facebook.com/266074980197872" at bounding box center [105, 184] width 46 height 6
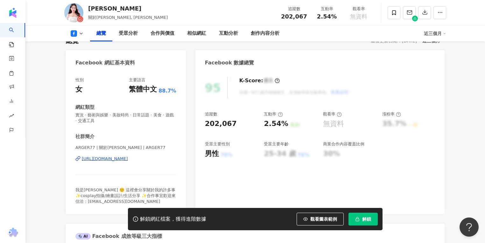
scroll to position [103, 0]
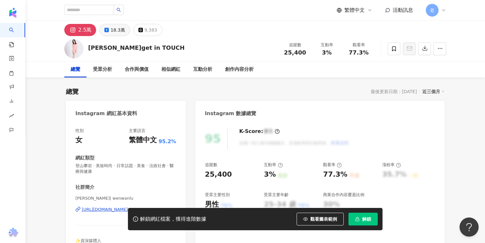
click at [115, 31] on div "18.3萬" at bounding box center [118, 29] width 14 height 9
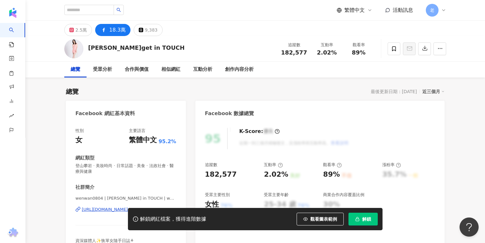
click at [107, 208] on div "解鎖網紅檔案，獲得進階數據 觀看圖表範例 解鎖" at bounding box center [242, 219] width 485 height 22
click at [106, 211] on div "解鎖網紅檔案，獲得進階數據 觀看圖表範例 解鎖" at bounding box center [242, 219] width 485 height 22
click at [106, 208] on div "解鎖網紅檔案，獲得進階數據 觀看圖表範例 解鎖" at bounding box center [242, 219] width 485 height 22
click at [112, 207] on div "https://www.facebook.com/113598602143732" at bounding box center [105, 209] width 46 height 6
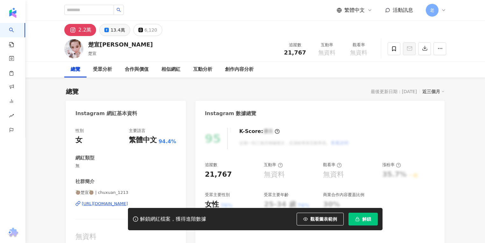
click at [116, 30] on div "13.4萬" at bounding box center [118, 29] width 14 height 9
click at [91, 205] on div "https://www.instagram.com/chuxuan_1213/" at bounding box center [105, 204] width 46 height 6
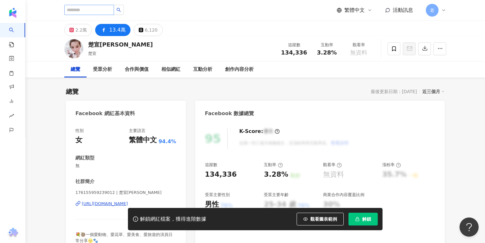
drag, startPoint x: 96, startPoint y: 15, endPoint x: 97, endPoint y: 11, distance: 4.2
click at [97, 14] on div at bounding box center [94, 10] width 60 height 11
click at [97, 10] on input "search" at bounding box center [89, 10] width 50 height 10
paste input "**"
type input "**"
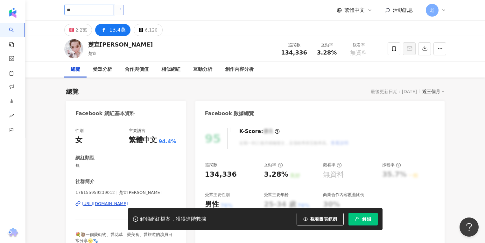
click at [122, 10] on icon "loading" at bounding box center [118, 9] width 5 height 5
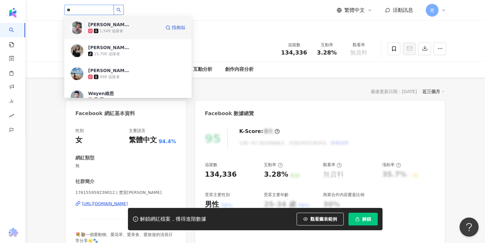
click at [121, 30] on div "1,549 追蹤者" at bounding box center [112, 30] width 24 height 5
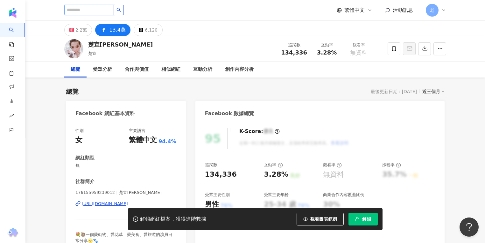
scroll to position [76, 0]
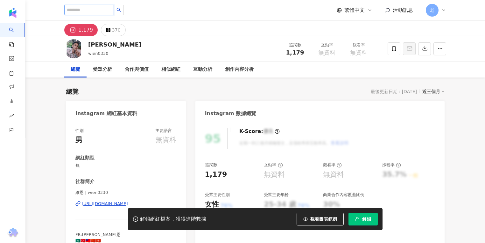
click at [92, 7] on input "search" at bounding box center [89, 10] width 50 height 10
type input "***"
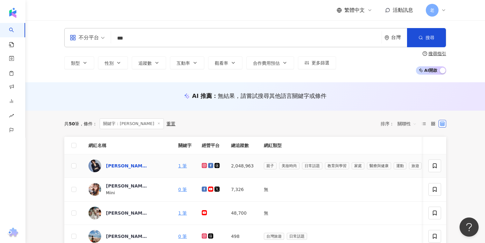
click at [111, 165] on div "[PERSON_NAME]" at bounding box center [126, 165] width 41 height 6
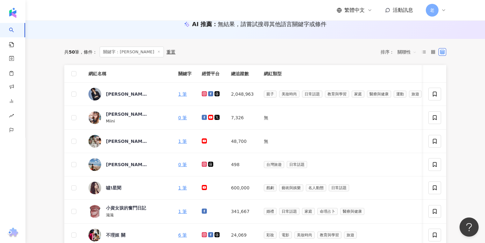
scroll to position [76, 0]
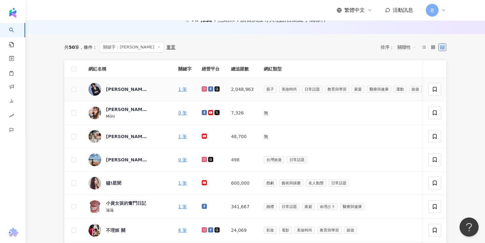
click at [113, 93] on div "[PERSON_NAME]" at bounding box center [126, 89] width 41 height 13
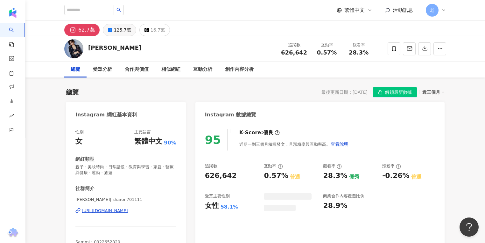
click at [114, 30] on div "125.7萬" at bounding box center [122, 29] width 17 height 9
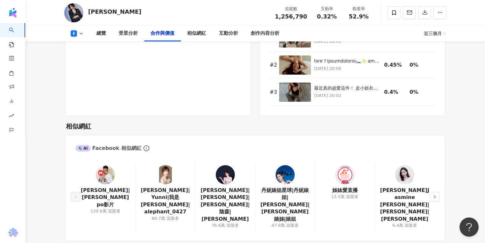
scroll to position [917, 0]
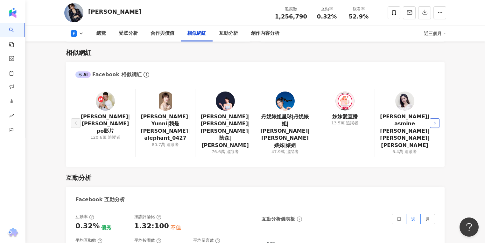
click at [436, 121] on icon "right" at bounding box center [435, 122] width 2 height 3
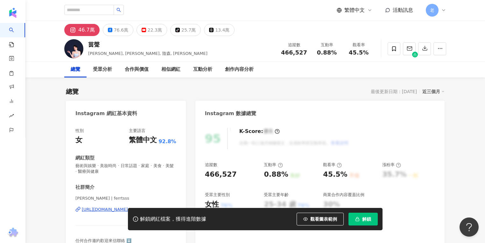
click at [104, 32] on button "76.6萬" at bounding box center [118, 30] width 31 height 12
click at [114, 34] on div "76.6萬" at bounding box center [121, 29] width 14 height 9
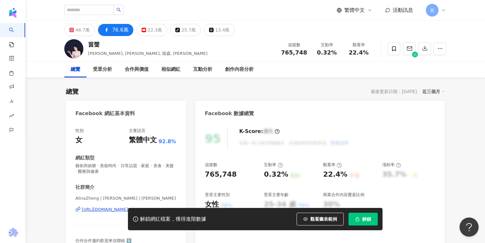
click at [95, 210] on div "解鎖網紅檔案，獲得進階數據 觀看圖表範例 解鎖" at bounding box center [242, 219] width 485 height 22
click at [106, 206] on div "https://www.facebook.com/263004620439812" at bounding box center [105, 209] width 46 height 6
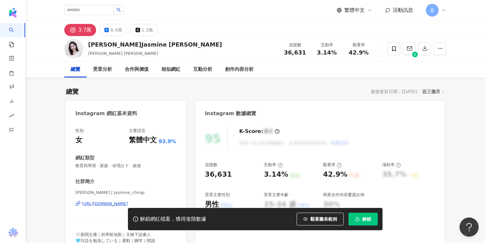
click at [37, 52] on div "[PERSON_NAME]Jasmine [PERSON_NAME] [PERSON_NAME], [PERSON_NAME] 追蹤數 36,631 互動率 …" at bounding box center [255, 48] width 460 height 25
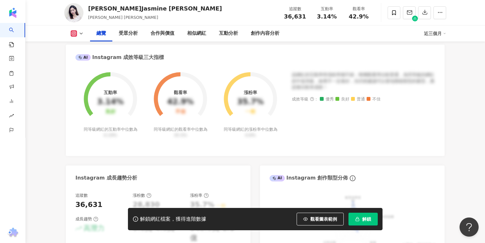
scroll to position [331, 0]
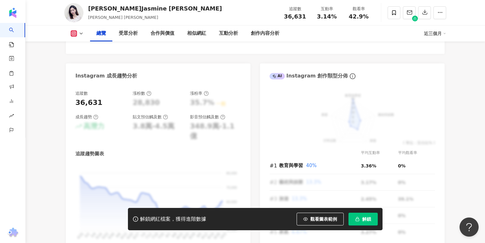
click at [68, 54] on div "Instagram 網紅基本資料 性別 女 主要語言 繁體中文 93.9% 網紅類型 教育與學習 · 家庭 · 命理占卜 · 旅遊 社群簡介 靜靜 しずか |…" at bounding box center [255, 16] width 379 height 494
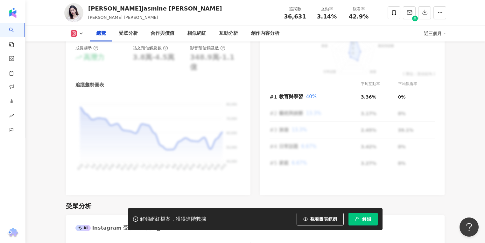
scroll to position [433, 0]
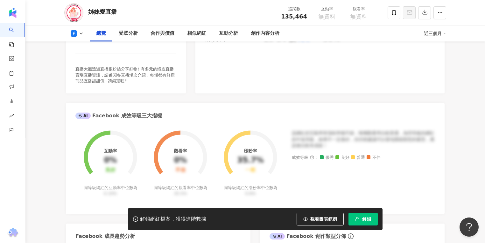
scroll to position [204, 0]
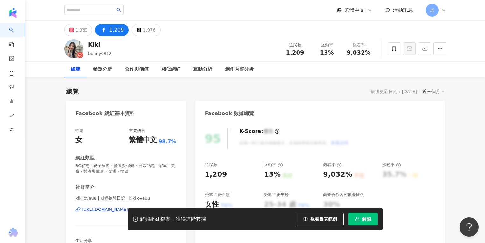
scroll to position [102, 0]
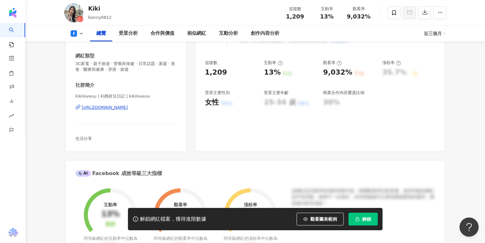
click at [125, 109] on div "[URL][DOMAIN_NAME]" at bounding box center [105, 107] width 46 height 6
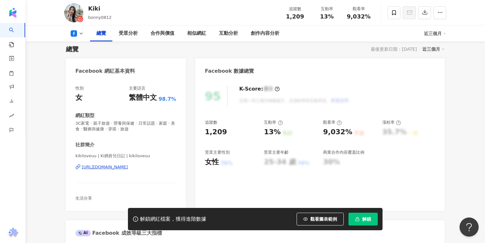
scroll to position [0, 0]
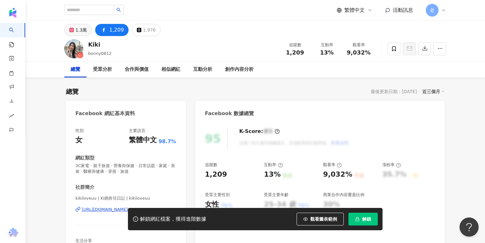
click at [82, 28] on div "1.3萬" at bounding box center [80, 29] width 11 height 9
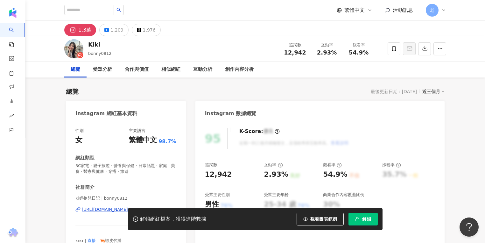
click at [105, 210] on div "解鎖網紅檔案，獲得進階數據 觀看圖表範例 解鎖" at bounding box center [242, 219] width 485 height 22
click at [109, 207] on div "https://www.instagram.com/bonny0812/" at bounding box center [105, 209] width 46 height 6
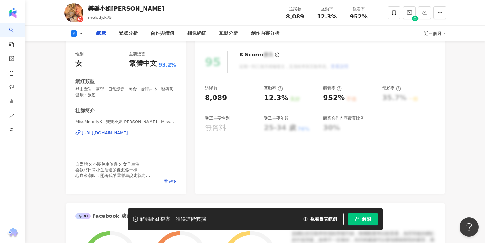
click at [128, 133] on div "https://www.facebook.com/102099605532523" at bounding box center [105, 133] width 46 height 6
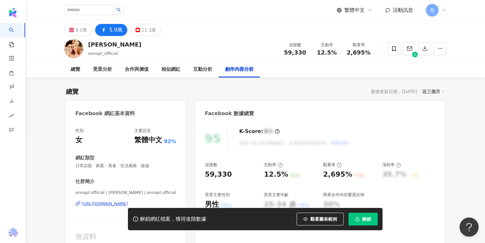
click at [111, 202] on div "[URL][DOMAIN_NAME]" at bounding box center [105, 204] width 46 height 6
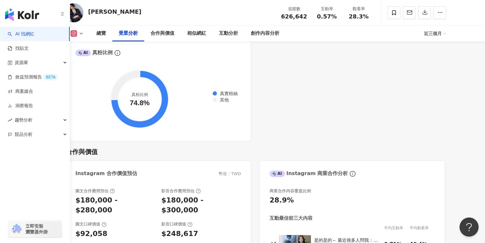
click at [28, 37] on link "AI 找網紅" at bounding box center [21, 34] width 27 height 6
click at [34, 33] on link "AI 找網紅" at bounding box center [21, 34] width 27 height 6
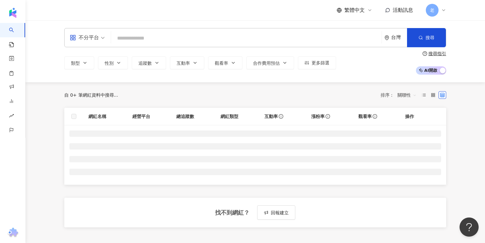
click at [125, 40] on input "search" at bounding box center [247, 38] width 266 height 12
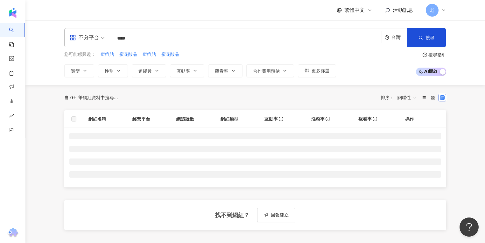
type input "***"
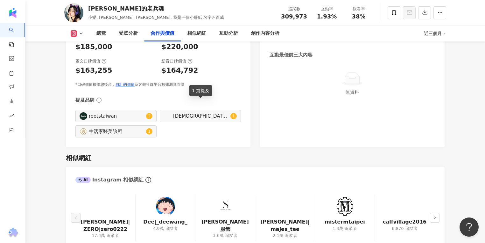
scroll to position [1019, 0]
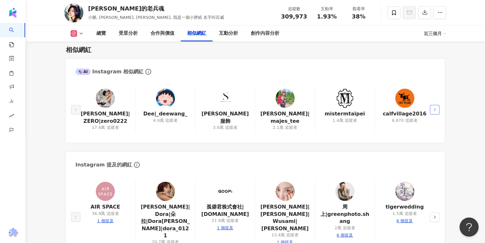
click at [433, 108] on icon "right" at bounding box center [435, 110] width 4 height 4
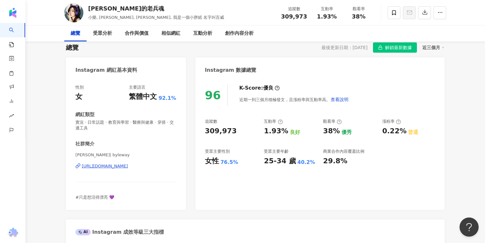
scroll to position [0, 0]
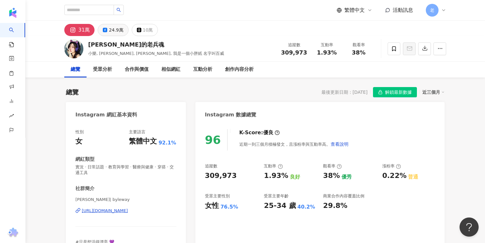
click at [107, 29] on button "24.9萬" at bounding box center [113, 30] width 31 height 12
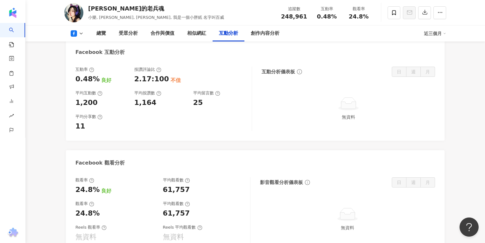
scroll to position [866, 0]
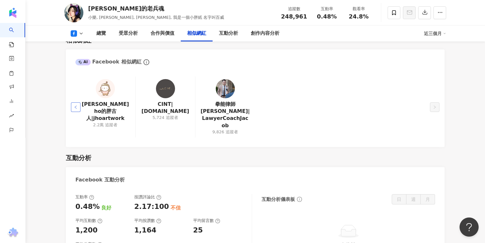
click at [74, 103] on button "button" at bounding box center [76, 107] width 10 height 10
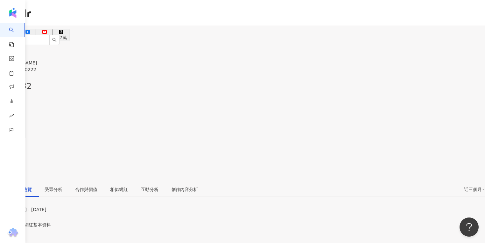
click at [33, 35] on div "6.3萬" at bounding box center [27, 37] width 11 height 5
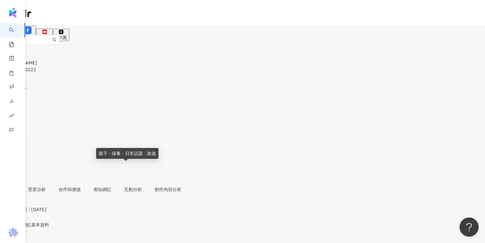
click at [17, 35] on div "17.4萬" at bounding box center [10, 37] width 14 height 5
drag, startPoint x: 176, startPoint y: 95, endPoint x: 183, endPoint y: 97, distance: 7.6
click at [176, 202] on div "總覽 最後更新日期：2025/10/3 近三個月" at bounding box center [242, 212] width 485 height 20
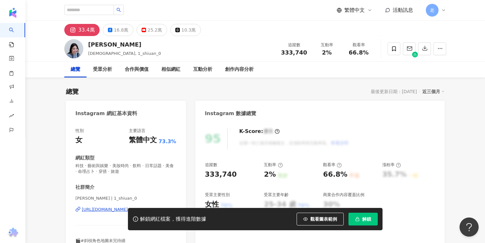
click at [103, 209] on div "解鎖網紅檔案，獲得進階數據 觀看圖表範例 解鎖" at bounding box center [242, 219] width 485 height 22
click at [101, 209] on div "解鎖網紅檔案，獲得進階數據 觀看圖表範例 解鎖" at bounding box center [242, 219] width 485 height 22
click at [101, 205] on div "林瑄 SHIUAN | 1_shiuan_0 https://www.instagram.com/1_shiuan_0/" at bounding box center [125, 213] width 101 height 37
click at [100, 211] on div "解鎖網紅檔案，獲得進階數據 觀看圖表範例 解鎖" at bounding box center [242, 219] width 485 height 22
click at [99, 208] on div "解鎖網紅檔案，獲得進階數據 觀看圖表範例 解鎖" at bounding box center [242, 219] width 485 height 22
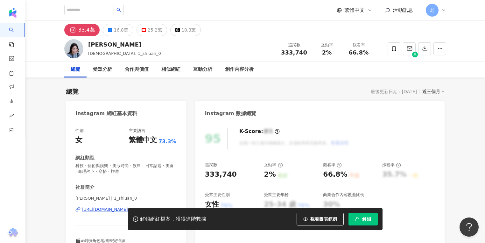
click at [107, 207] on div "https://www.instagram.com/1_shiuan_0/" at bounding box center [105, 209] width 46 height 6
click at [115, 27] on div "16.8萬" at bounding box center [121, 29] width 14 height 9
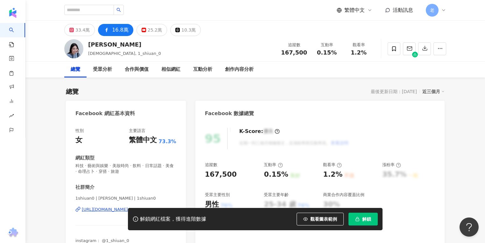
click at [110, 209] on div "解鎖網紅檔案，獲得進階數據 觀看圖表範例 解鎖" at bounding box center [242, 219] width 485 height 22
click at [113, 206] on div "https://www.facebook.com/1062502910484414" at bounding box center [105, 209] width 46 height 6
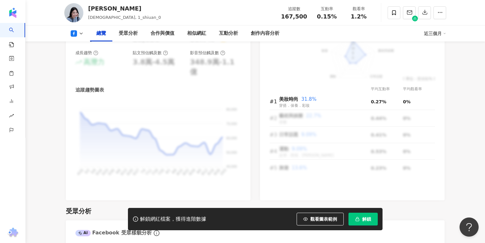
scroll to position [433, 0]
